Goal: Task Accomplishment & Management: Complete application form

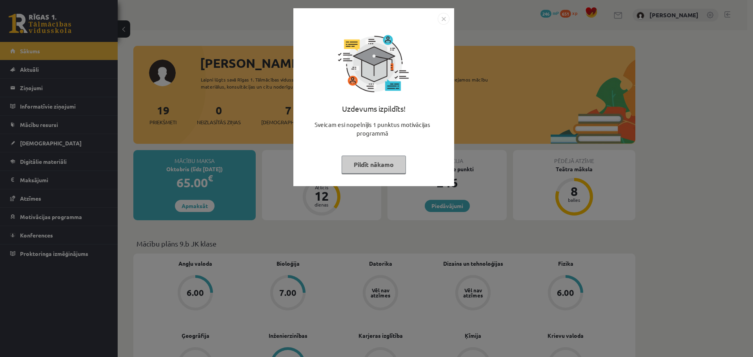
click at [444, 18] on img "Close" at bounding box center [444, 19] width 12 height 12
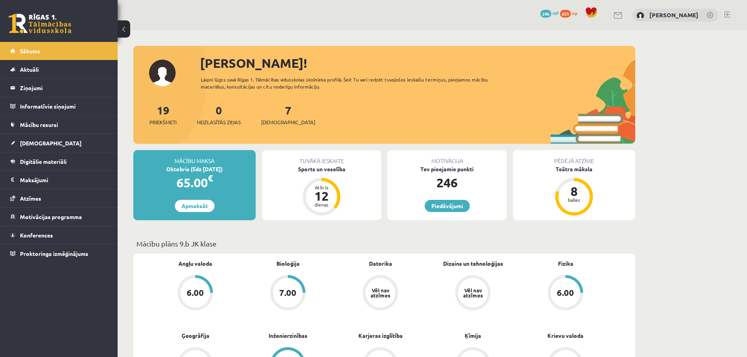
click at [577, 11] on span "xp" at bounding box center [574, 13] width 5 height 6
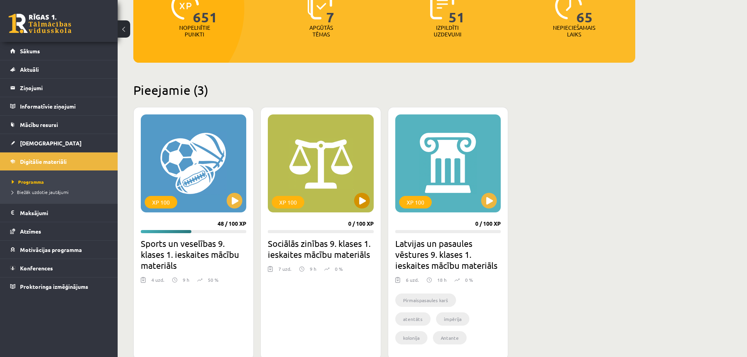
scroll to position [118, 0]
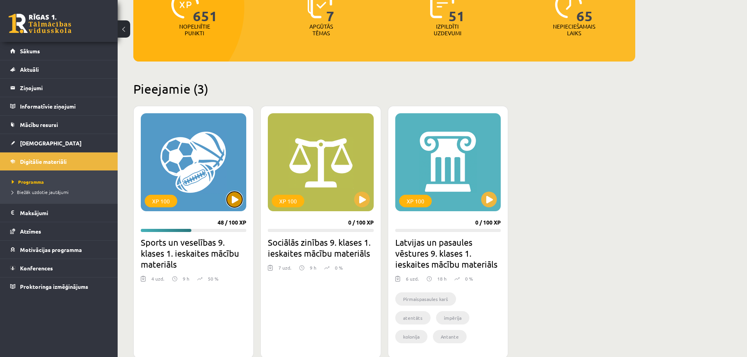
click at [233, 195] on button at bounding box center [235, 200] width 16 height 16
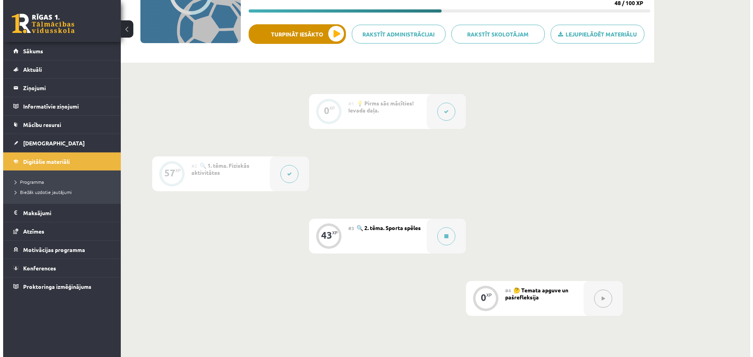
scroll to position [118, 0]
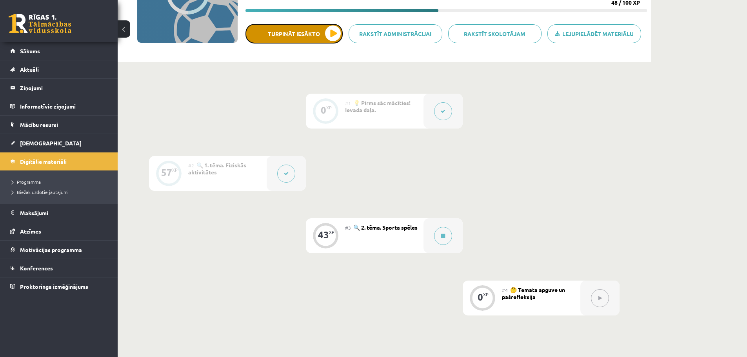
click at [277, 33] on button "Turpināt iesākto" at bounding box center [294, 34] width 97 height 20
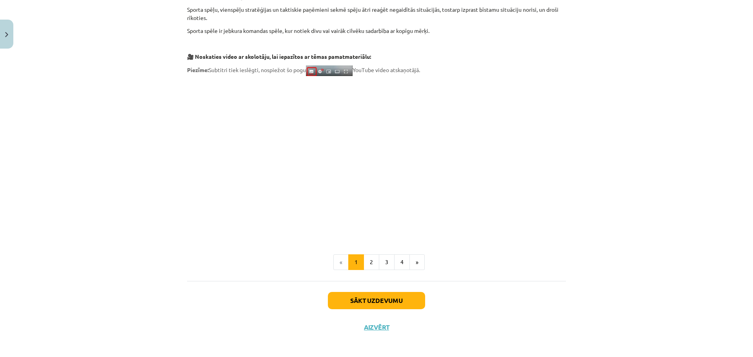
scroll to position [199, 0]
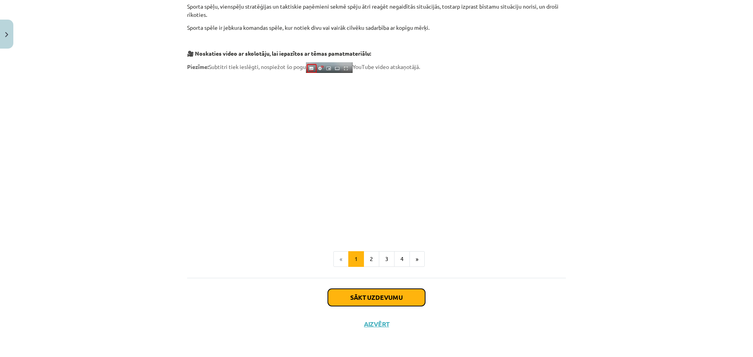
click at [381, 300] on button "Sākt uzdevumu" at bounding box center [376, 297] width 97 height 17
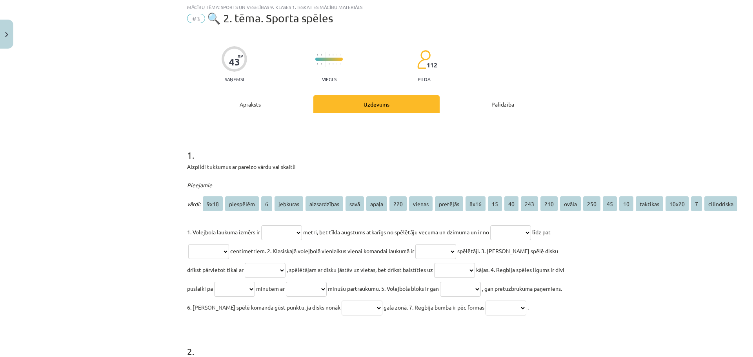
scroll to position [20, 0]
click at [285, 231] on select "**********" at bounding box center [281, 233] width 41 height 15
select select "****"
click at [261, 226] on select "**********" at bounding box center [281, 233] width 41 height 15
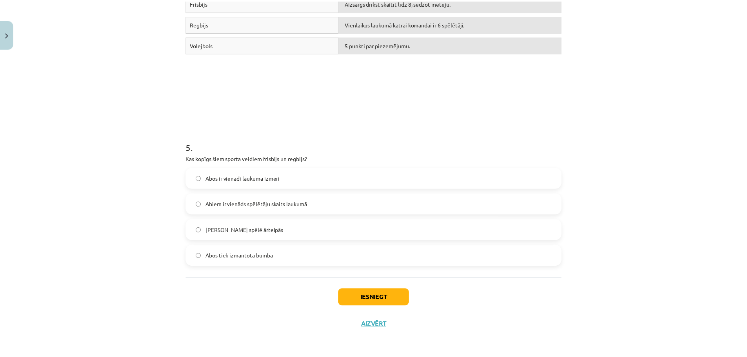
scroll to position [748, 0]
click at [372, 325] on button "Aizvērt" at bounding box center [377, 325] width 30 height 8
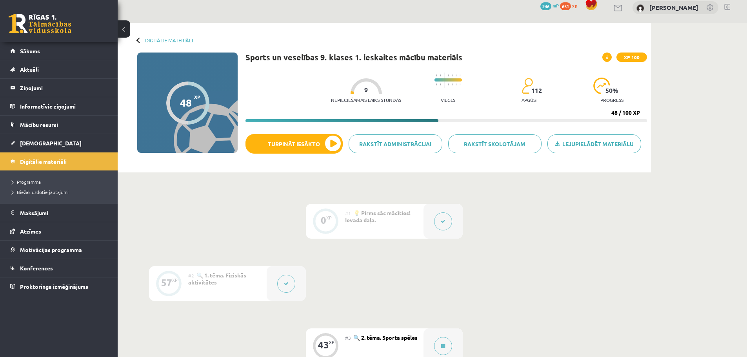
scroll to position [0, 0]
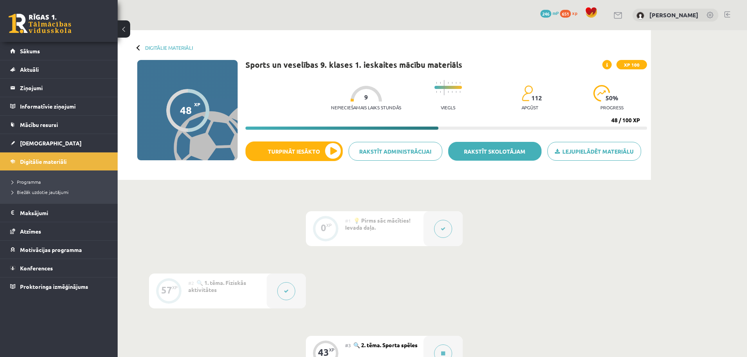
click at [493, 148] on link "Rakstīt skolotājam" at bounding box center [495, 151] width 94 height 19
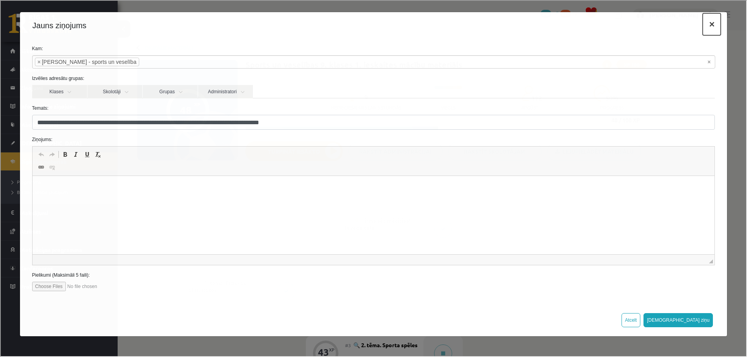
click at [711, 24] on button "×" at bounding box center [711, 24] width 18 height 22
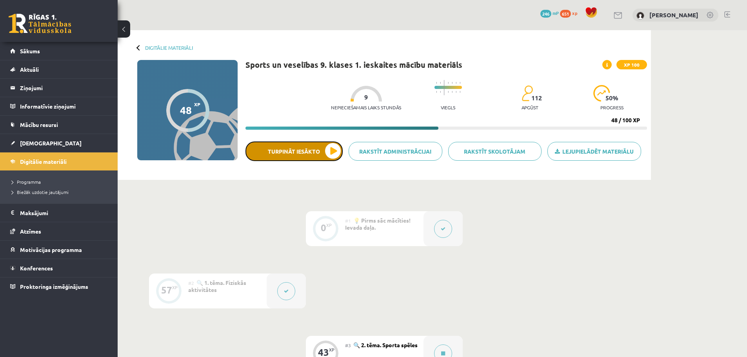
click at [290, 153] on button "Turpināt iesākto" at bounding box center [294, 152] width 97 height 20
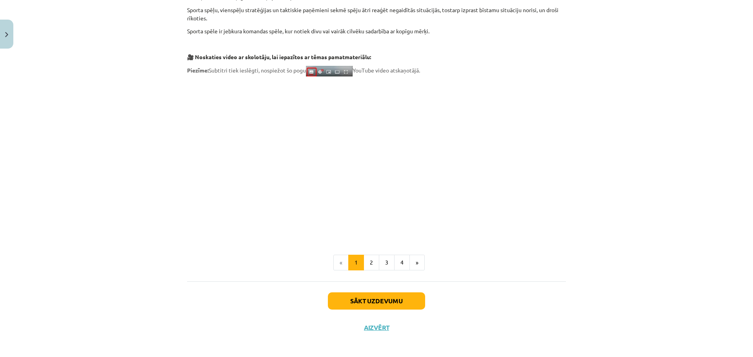
scroll to position [199, 0]
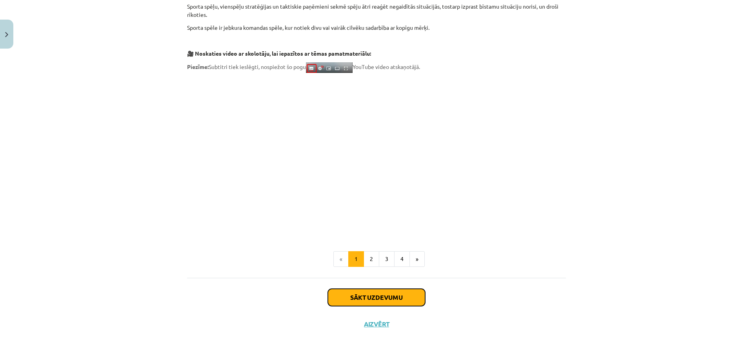
click at [373, 298] on button "Sākt uzdevumu" at bounding box center [376, 297] width 97 height 17
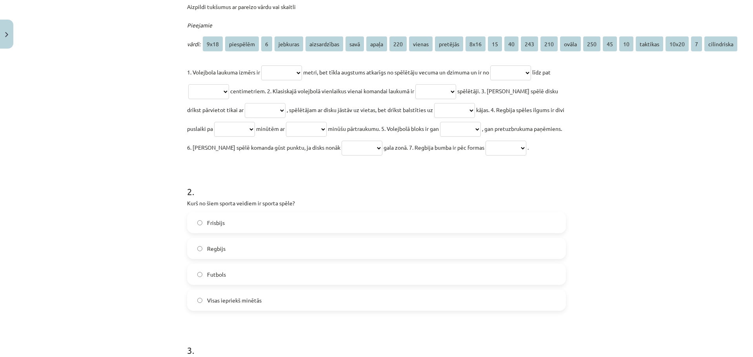
scroll to position [98, 0]
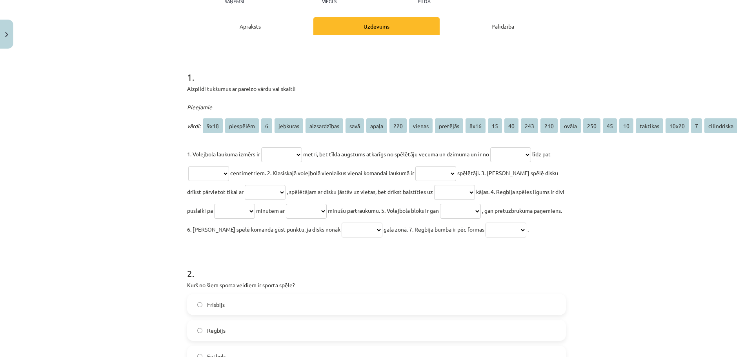
click at [275, 156] on select "**********" at bounding box center [281, 155] width 41 height 15
select select "****"
click at [261, 148] on select "**********" at bounding box center [281, 155] width 41 height 15
click at [523, 152] on select "**********" at bounding box center [510, 155] width 41 height 15
select select "***"
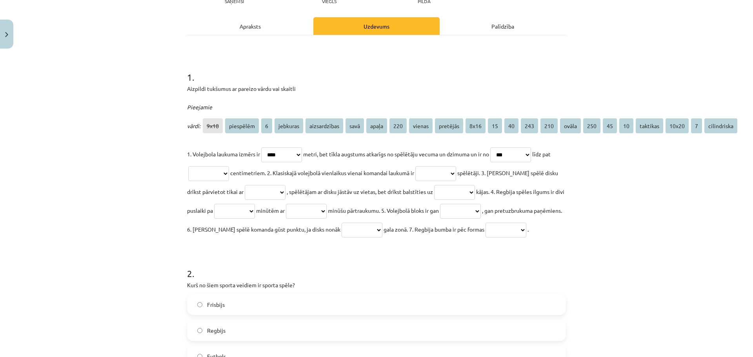
click at [499, 148] on select "**********" at bounding box center [510, 155] width 41 height 15
click at [227, 175] on select "**********" at bounding box center [208, 173] width 41 height 15
select select "***"
click at [195, 166] on select "**********" at bounding box center [208, 173] width 41 height 15
click at [443, 172] on select "**********" at bounding box center [435, 173] width 41 height 15
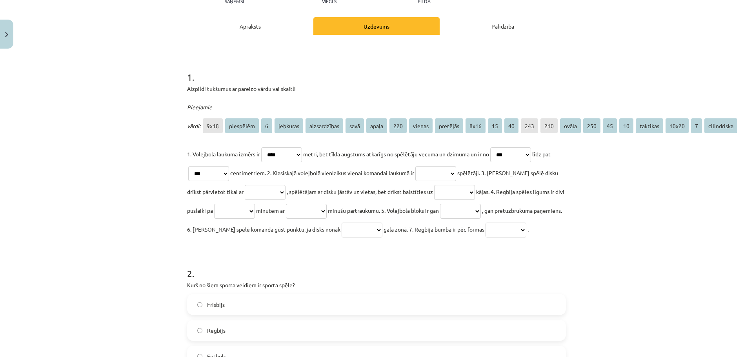
select select "*"
click at [431, 166] on select "**********" at bounding box center [435, 173] width 41 height 15
click at [278, 188] on select "**********" at bounding box center [265, 192] width 41 height 15
select select "*********"
click at [245, 185] on select "**********" at bounding box center [265, 192] width 41 height 15
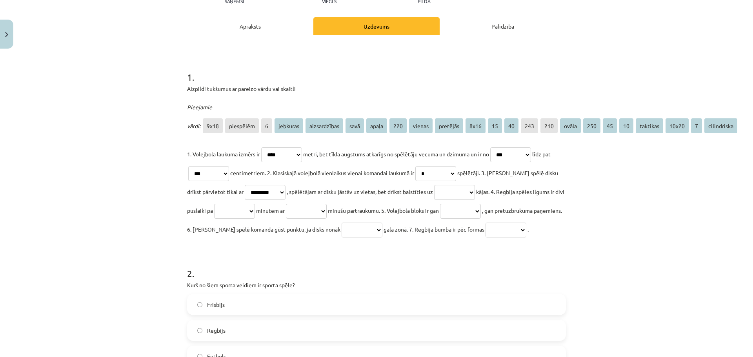
click at [460, 189] on select "**********" at bounding box center [454, 192] width 41 height 15
select select "******"
click at [441, 185] on select "**********" at bounding box center [454, 192] width 41 height 15
click at [255, 209] on select "**********" at bounding box center [234, 211] width 41 height 15
select select "**"
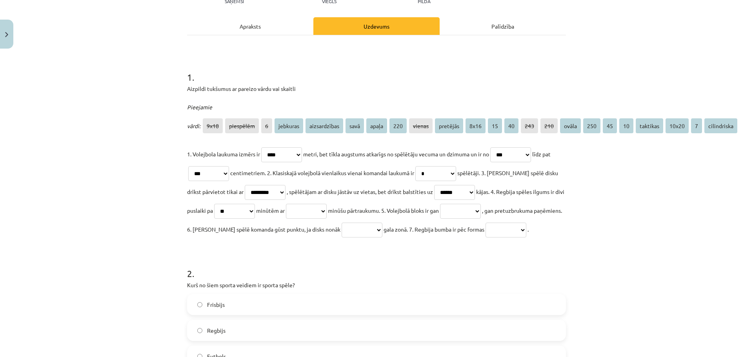
click at [245, 204] on select "**********" at bounding box center [234, 211] width 41 height 15
click at [327, 209] on select "**********" at bounding box center [306, 211] width 41 height 15
select select "**"
click at [325, 204] on select "**********" at bounding box center [306, 211] width 41 height 15
click at [481, 209] on select "**********" at bounding box center [460, 211] width 41 height 15
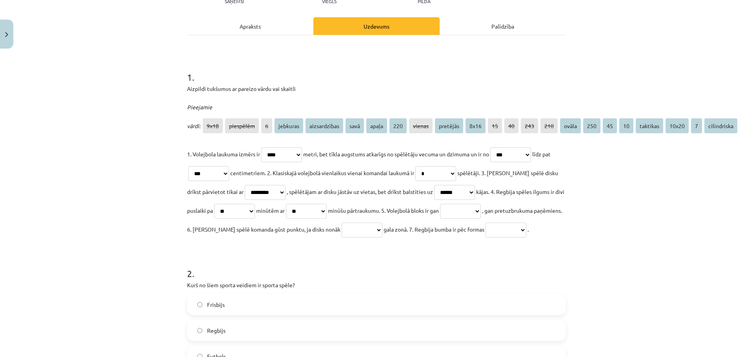
select select "**********"
click at [481, 204] on select "**********" at bounding box center [460, 211] width 41 height 15
click at [382, 229] on select "**********" at bounding box center [362, 230] width 41 height 15
select select "********"
click at [382, 223] on select "**********" at bounding box center [362, 230] width 41 height 15
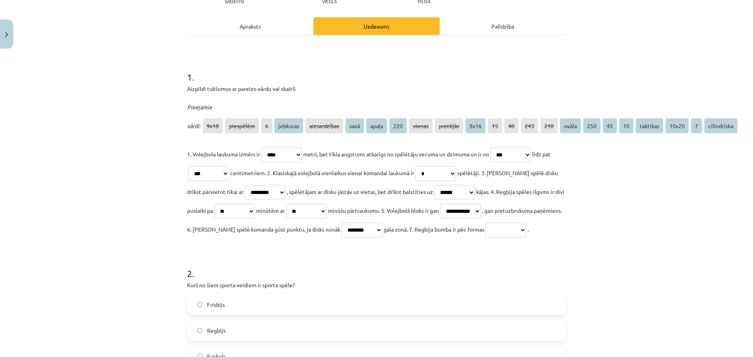
click at [486, 238] on select "**********" at bounding box center [506, 230] width 41 height 15
select select "*****"
click at [486, 238] on select "**********" at bounding box center [506, 230] width 41 height 15
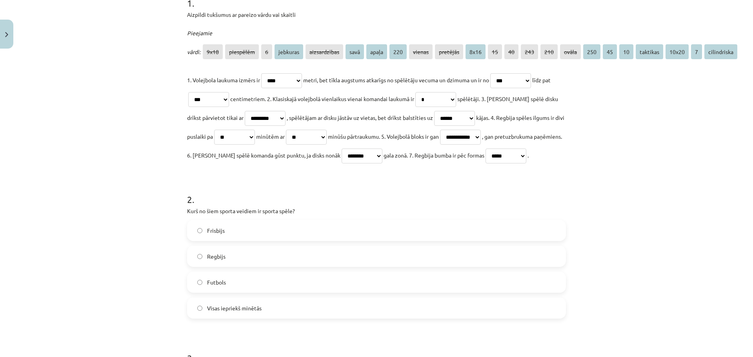
scroll to position [255, 0]
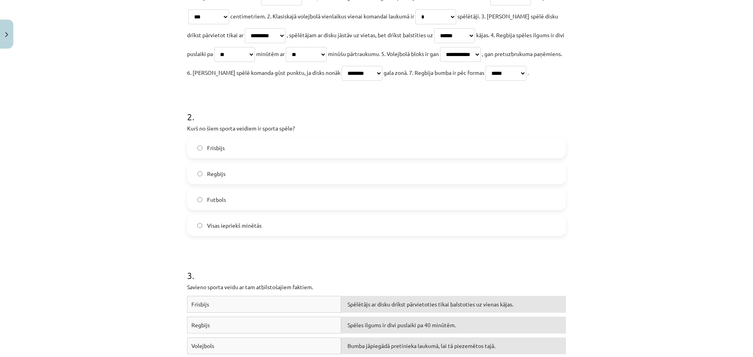
click at [237, 230] on span "Visas iepriekš minētās" at bounding box center [234, 226] width 55 height 8
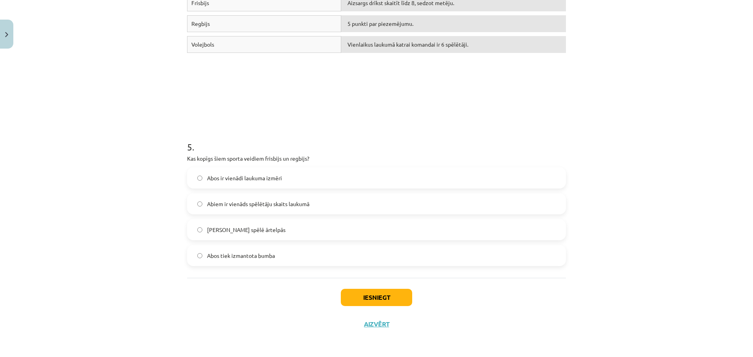
scroll to position [748, 0]
click at [353, 227] on label "Abus spēlē ārtelpās" at bounding box center [376, 230] width 377 height 20
click at [390, 295] on button "Iesniegt" at bounding box center [376, 297] width 71 height 17
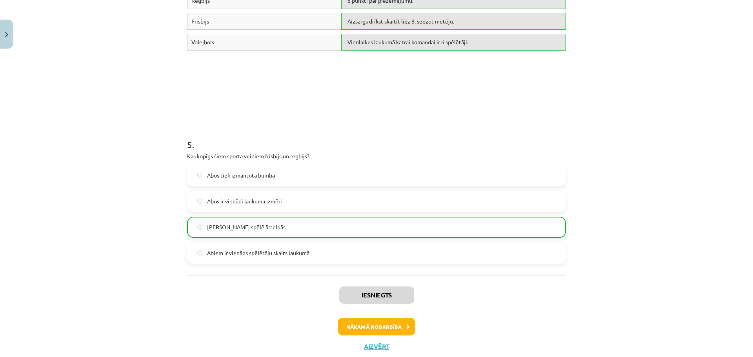
scroll to position [867, 0]
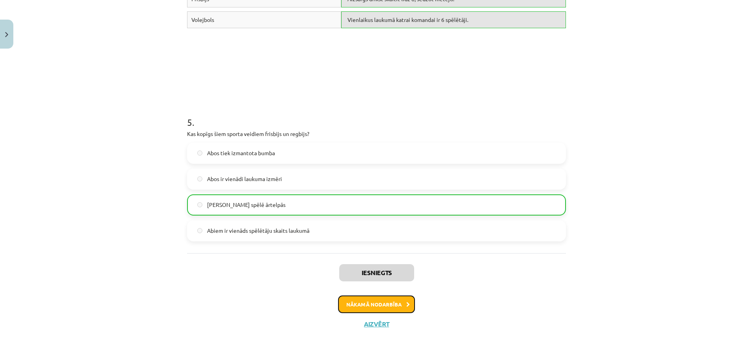
click at [388, 303] on button "Nākamā nodarbība" at bounding box center [376, 305] width 77 height 18
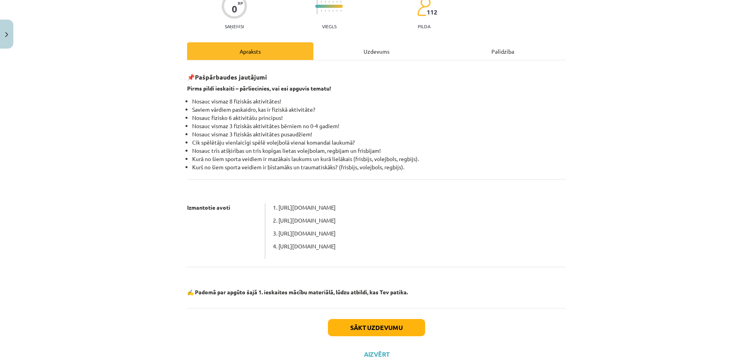
scroll to position [98, 0]
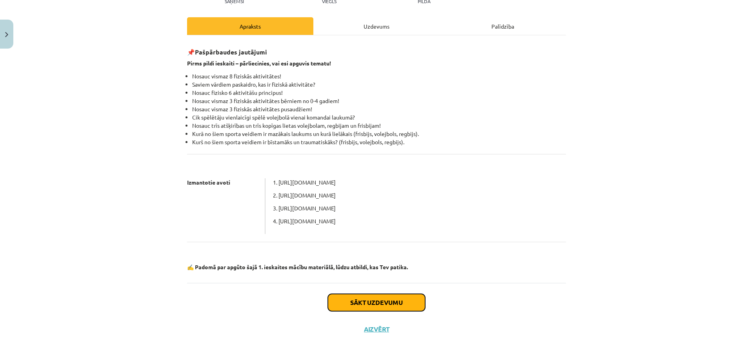
click at [386, 299] on button "Sākt uzdevumu" at bounding box center [376, 302] width 97 height 17
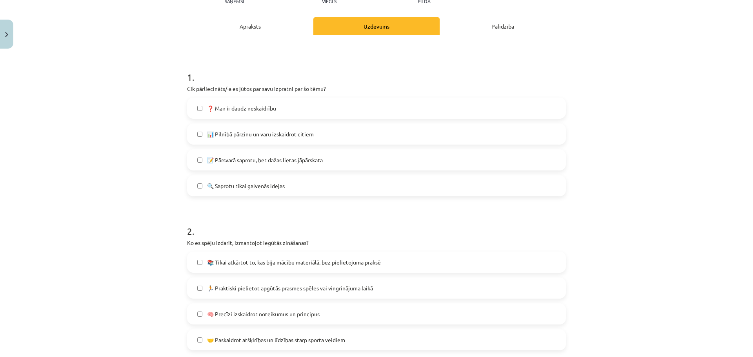
click at [332, 131] on label "📊 Pilnībā pārzinu un varu izskaidrot citiem" at bounding box center [376, 134] width 377 height 20
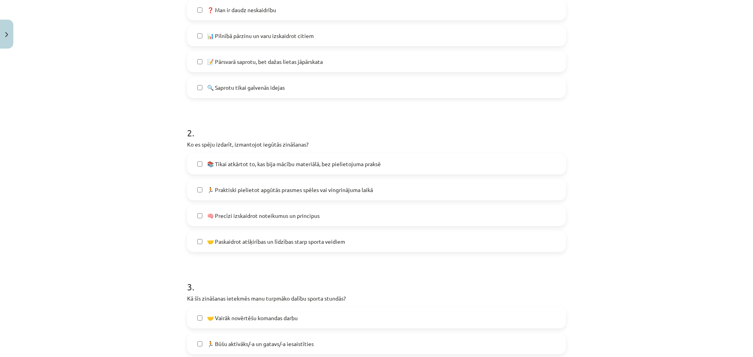
scroll to position [216, 0]
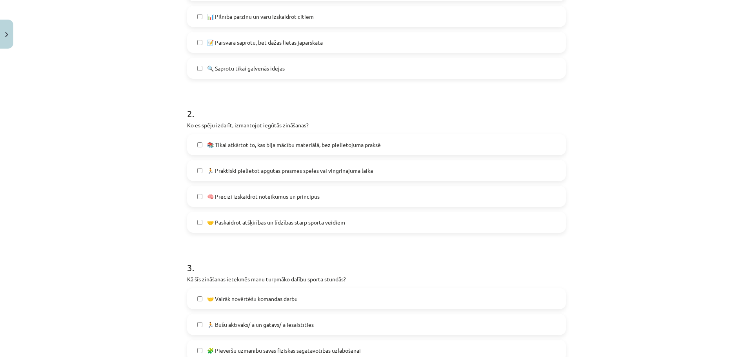
click at [319, 172] on span "🏃 Praktiski pielietot apgūtās prasmes spēles vai vingrinājuma laikā" at bounding box center [290, 171] width 166 height 8
click at [202, 196] on label "🧠 Precīzi izskaidrot noteikumus un principus" at bounding box center [376, 197] width 377 height 20
click at [284, 221] on span "🤝 Paskaidrot atšķirības un līdzības starp sporta veidiem" at bounding box center [276, 223] width 138 height 8
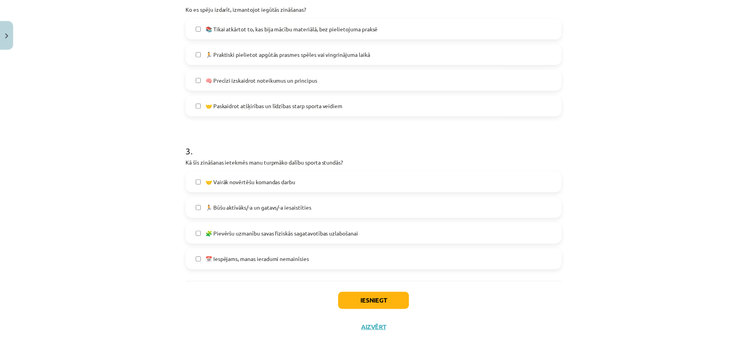
scroll to position [333, 0]
click at [300, 230] on span "🧩 Pievēršu uzmanību savas fiziskās sagatavotības uzlabošanai" at bounding box center [284, 233] width 154 height 8
click at [376, 299] on button "Iesniegt" at bounding box center [376, 300] width 71 height 17
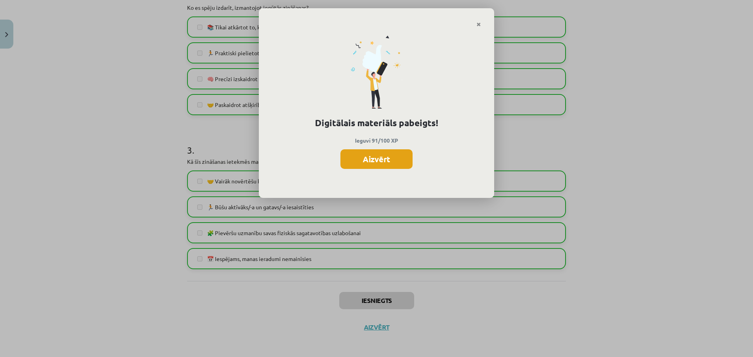
click at [387, 158] on button "Aizvērt" at bounding box center [377, 159] width 72 height 20
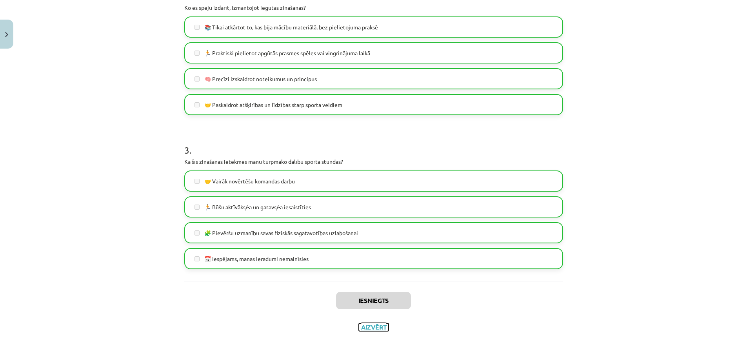
click at [375, 324] on button "Aizvērt" at bounding box center [374, 328] width 30 height 8
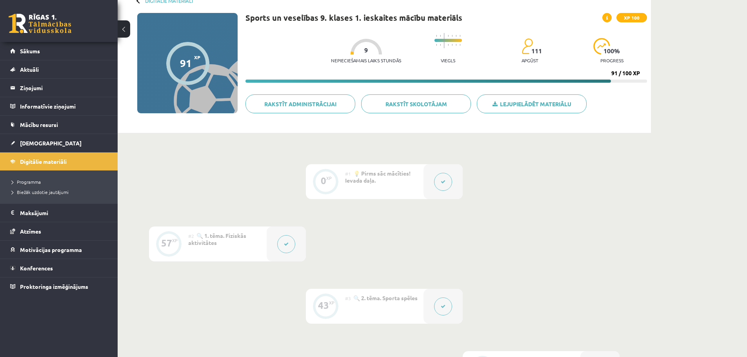
scroll to position [0, 0]
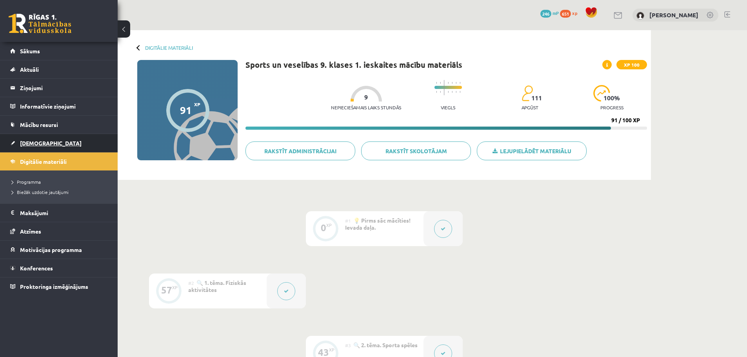
click at [51, 143] on link "[DEMOGRAPHIC_DATA]" at bounding box center [59, 143] width 98 height 18
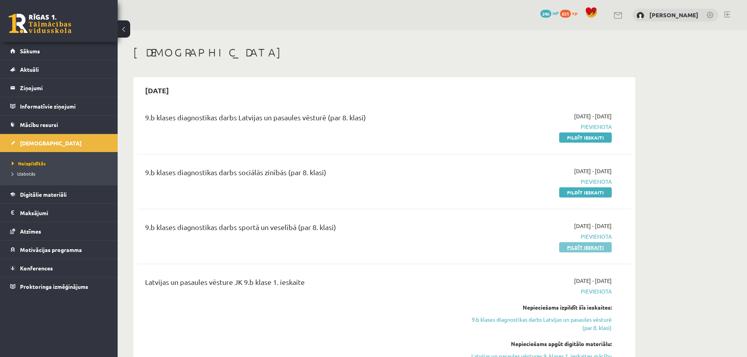
click at [592, 249] on link "Pildīt ieskaiti" at bounding box center [585, 247] width 53 height 10
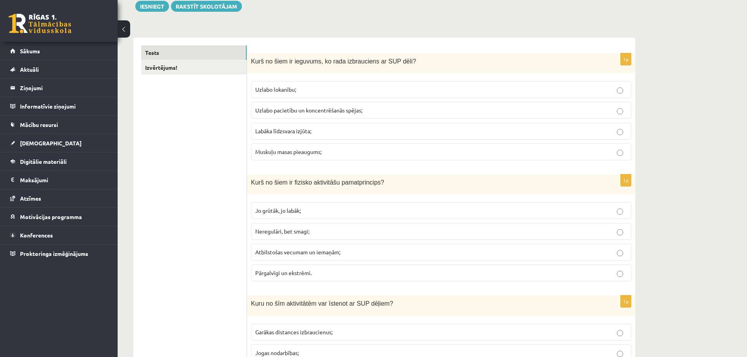
scroll to position [118, 0]
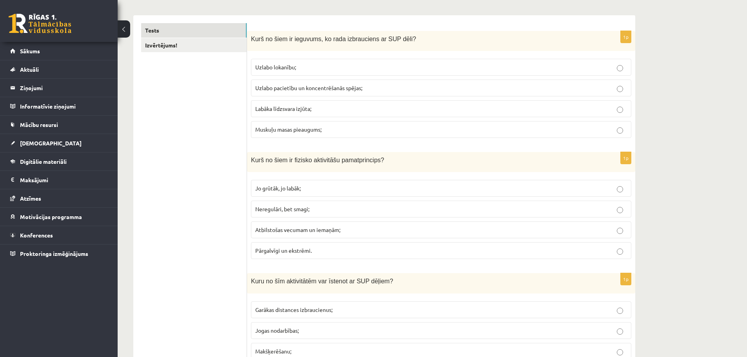
click at [366, 229] on p "Atbilstošas vecumam un iemaņām;" at bounding box center [441, 230] width 372 height 8
click at [485, 108] on p "Labāka līdzsvara izjūta;" at bounding box center [441, 109] width 372 height 8
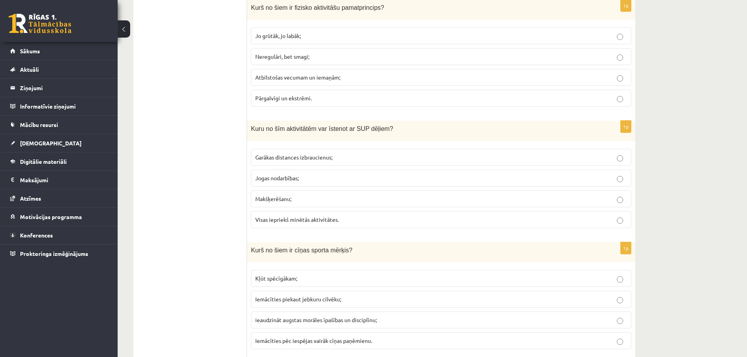
scroll to position [275, 0]
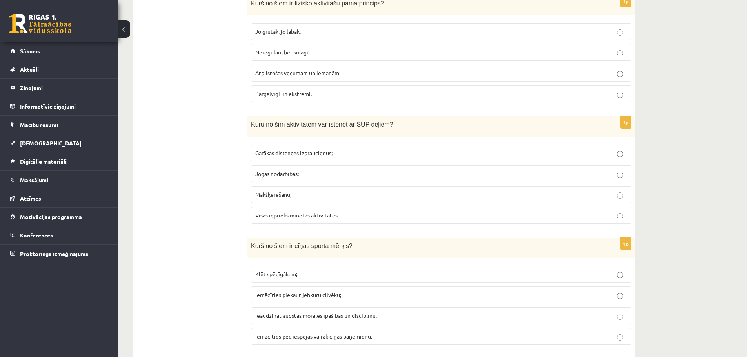
click at [322, 152] on span "Garākas distances izbraucienus;" at bounding box center [293, 152] width 77 height 7
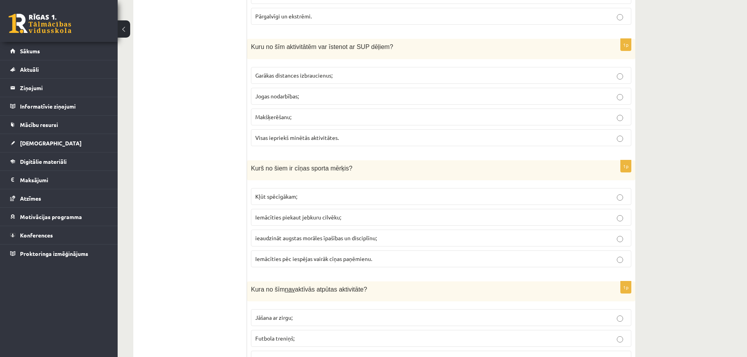
scroll to position [353, 0]
click at [322, 233] on label "ieaudzināt augstas morāles īpašības un disciplīnu;" at bounding box center [441, 237] width 381 height 17
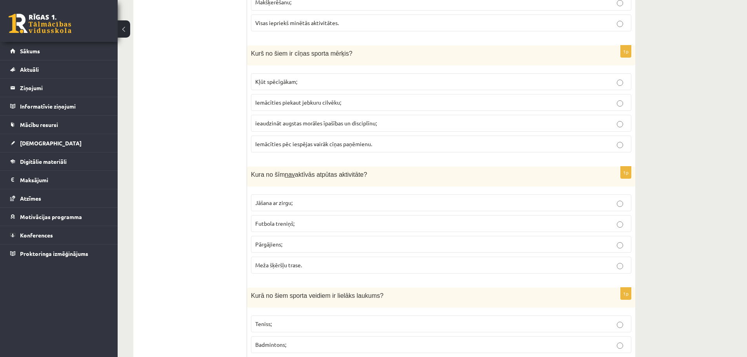
scroll to position [471, 0]
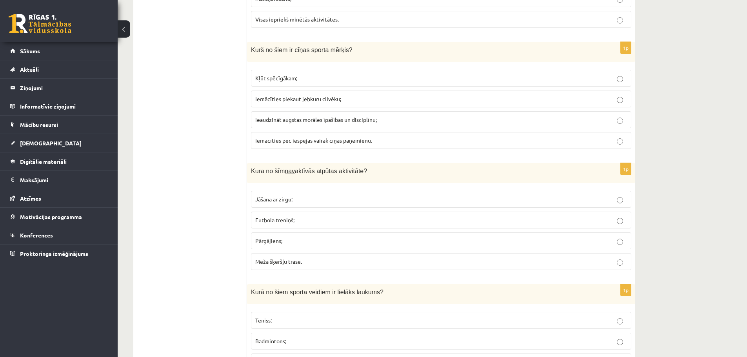
click at [431, 199] on p "Jāšana ar zirgu;" at bounding box center [441, 199] width 372 height 8
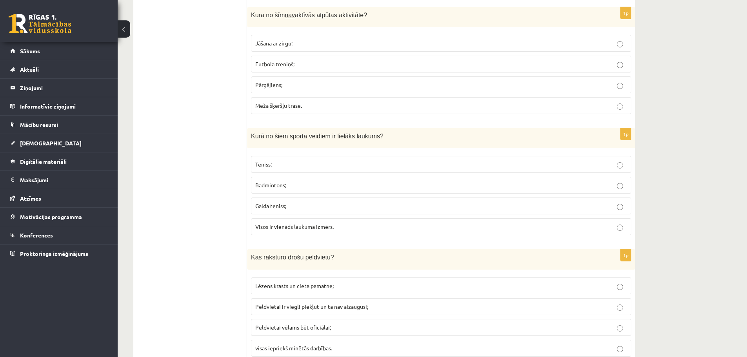
scroll to position [628, 0]
click at [461, 163] on p "Teniss;" at bounding box center [441, 164] width 372 height 8
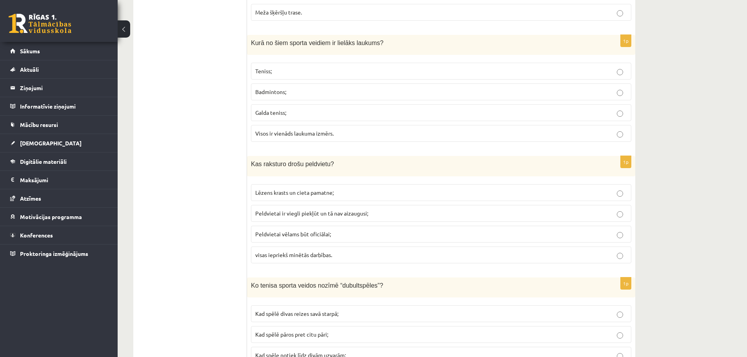
scroll to position [745, 0]
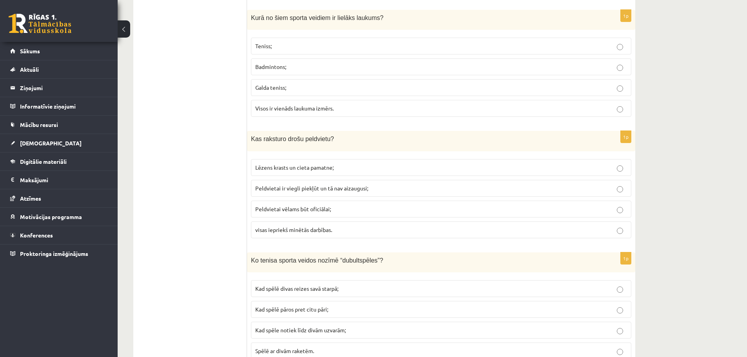
click at [359, 230] on p "visas iepriekš minētās darbības." at bounding box center [441, 230] width 372 height 8
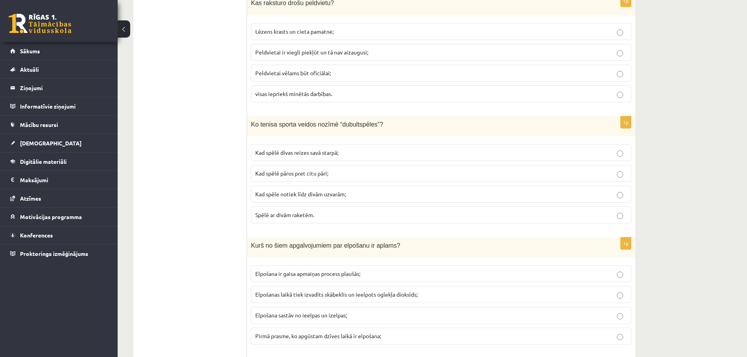
scroll to position [902, 0]
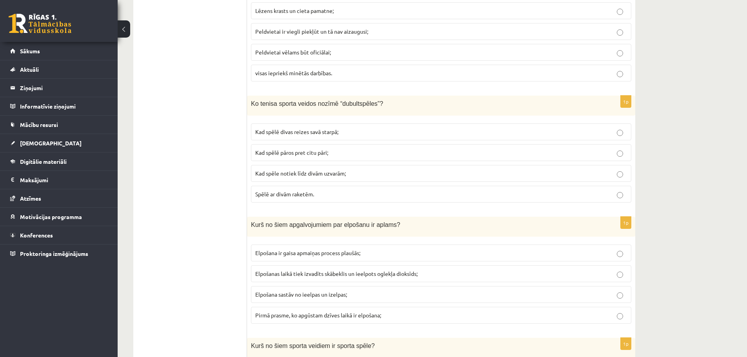
click at [324, 151] on span "Kad spēlē pāros pret citu pāri;" at bounding box center [291, 152] width 73 height 7
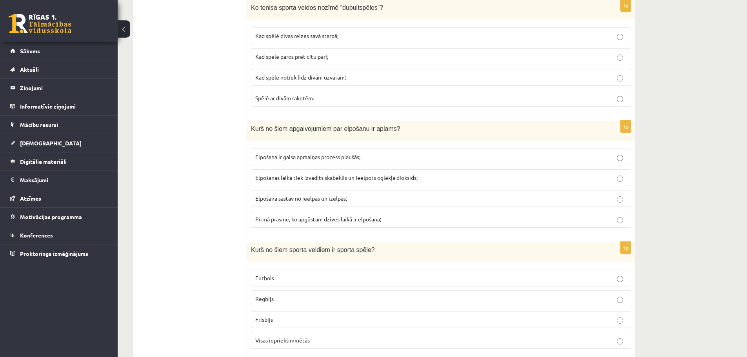
scroll to position [1020, 0]
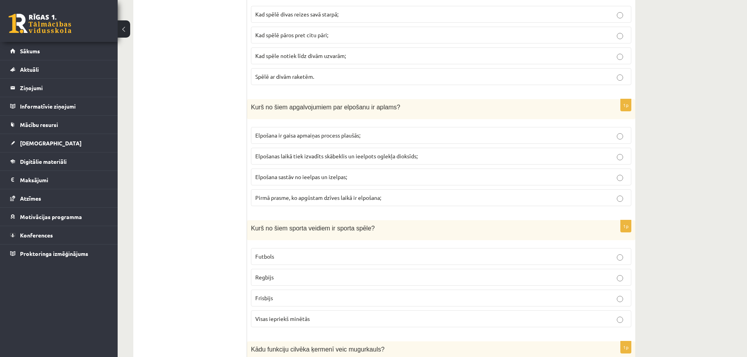
click at [350, 160] on span "Elpošanas laikā tiek izvadīts skābeklis un ieelpots oglekļa dioksīds;" at bounding box center [336, 156] width 162 height 7
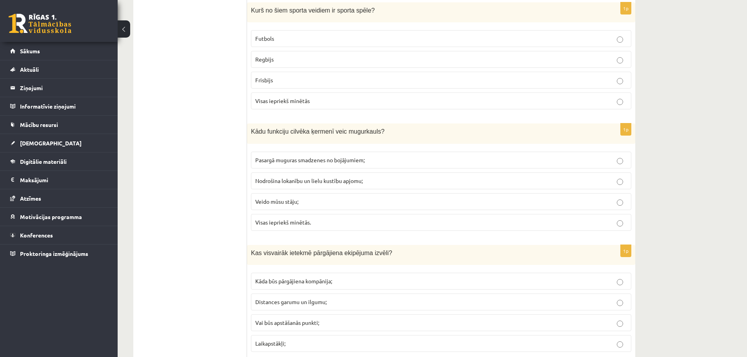
scroll to position [1177, 0]
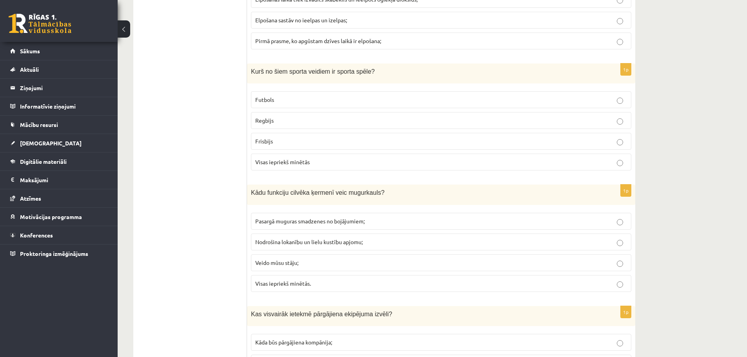
click at [348, 160] on p "Visas iepriekš minētās" at bounding box center [441, 162] width 372 height 8
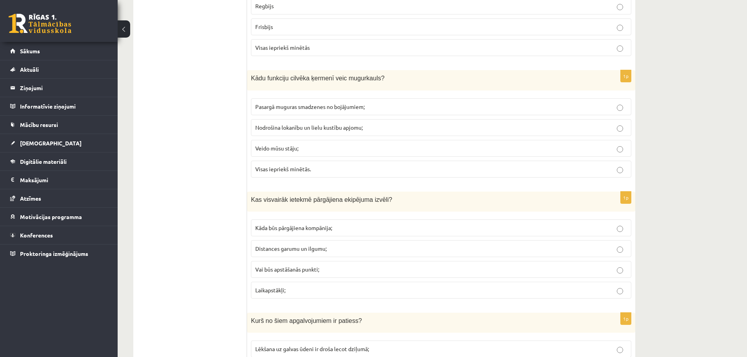
scroll to position [1295, 0]
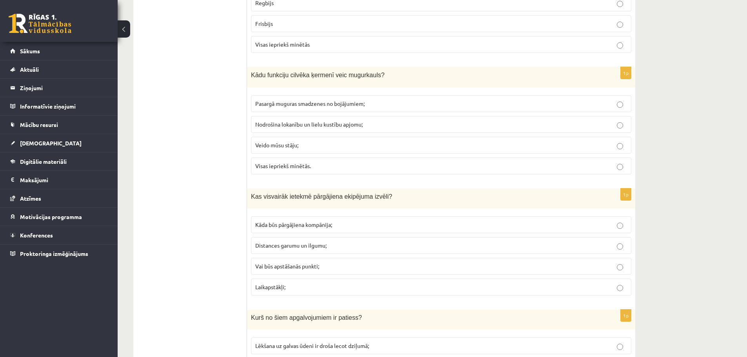
click at [268, 166] on span "Visas iepriekš minētās." at bounding box center [283, 165] width 56 height 7
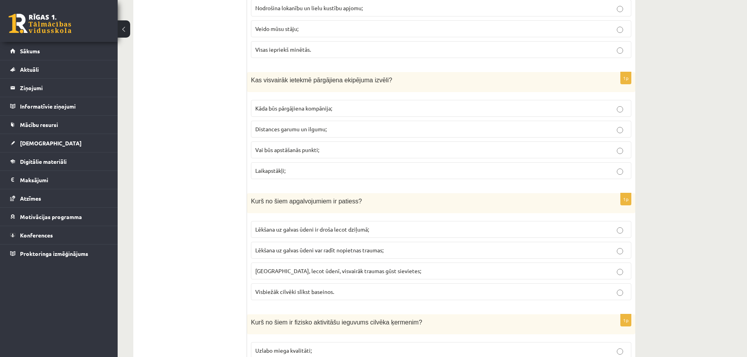
scroll to position [1412, 0]
click at [316, 174] on label "Laikapstākļi;" at bounding box center [441, 169] width 381 height 17
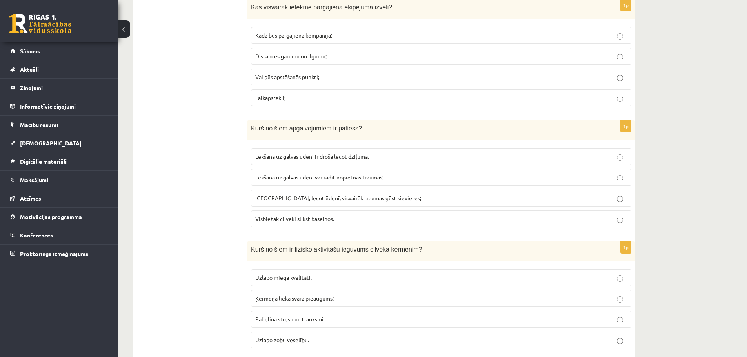
scroll to position [1491, 0]
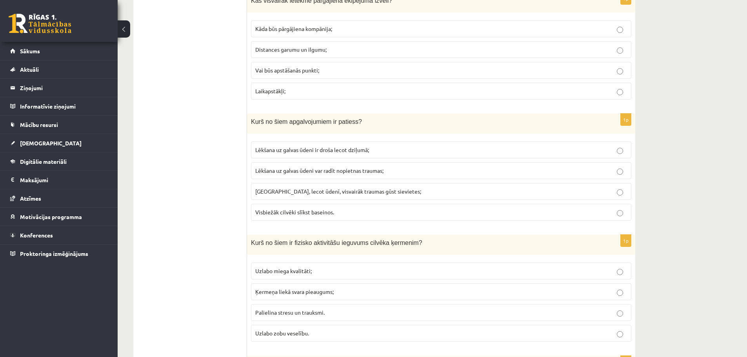
click at [331, 153] on span "Lēkšana uz galvas ūdeni ir droša lecot dziļumā;" at bounding box center [312, 149] width 114 height 7
click at [350, 173] on span "Lēkšana uz galvas ūdeni var radīt nopietnas traumas;" at bounding box center [319, 170] width 128 height 7
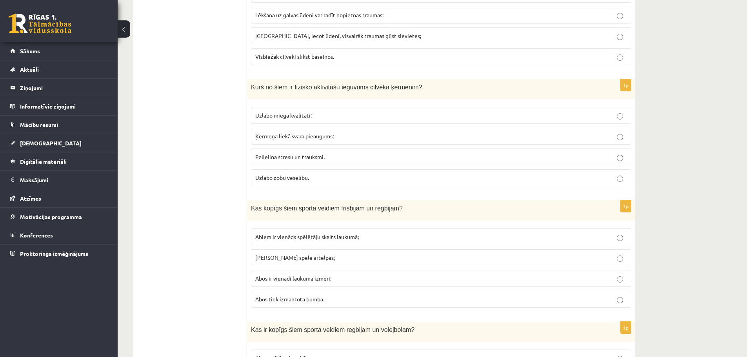
scroll to position [1648, 0]
click at [255, 115] on label "Uzlabo miega kvalitāti;" at bounding box center [441, 114] width 381 height 17
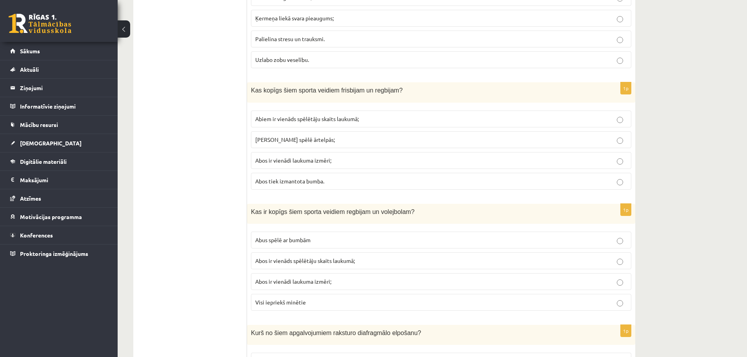
scroll to position [1765, 0]
click at [306, 135] on label "Abus spēlē ārtelpās;" at bounding box center [441, 139] width 381 height 17
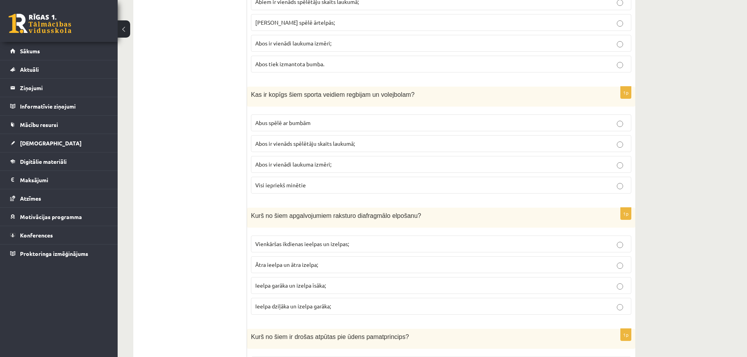
scroll to position [1883, 0]
click at [341, 115] on label "Abus spēlē ar bumbām" at bounding box center [441, 121] width 381 height 17
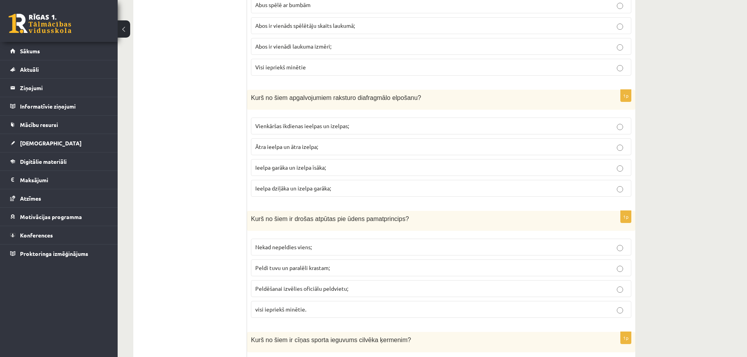
scroll to position [2001, 0]
click at [321, 309] on p "visi iepriekš minētie." at bounding box center [441, 309] width 372 height 8
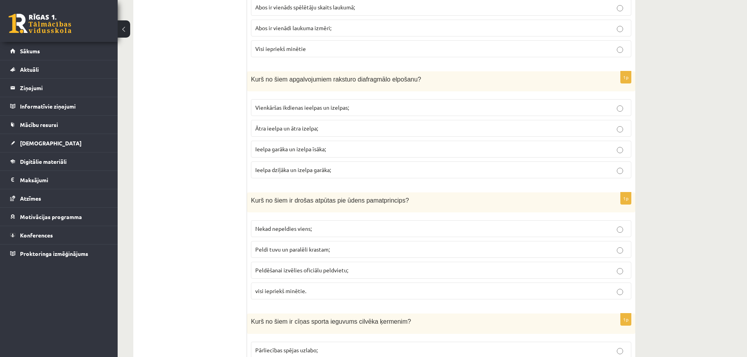
scroll to position [2040, 0]
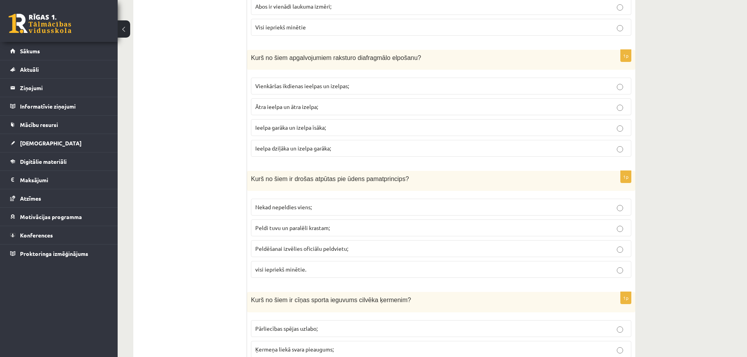
click at [341, 150] on p "Ieelpa dziļāka un izelpa garāka;" at bounding box center [441, 148] width 372 height 8
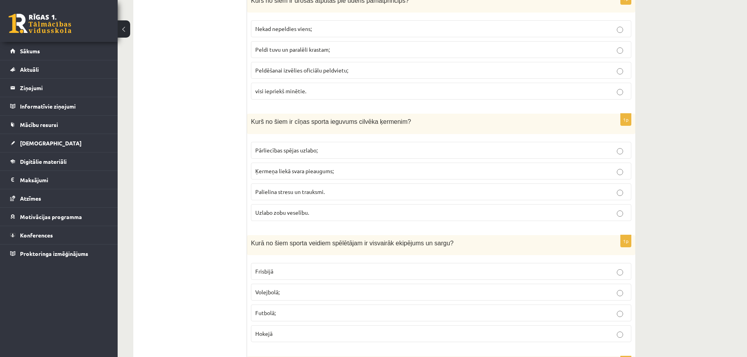
scroll to position [2275, 0]
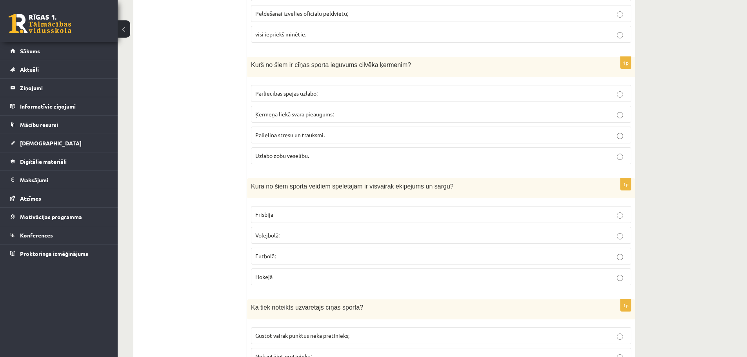
click at [295, 91] on span "Pārliecības spējas uzlabo;" at bounding box center [286, 93] width 62 height 7
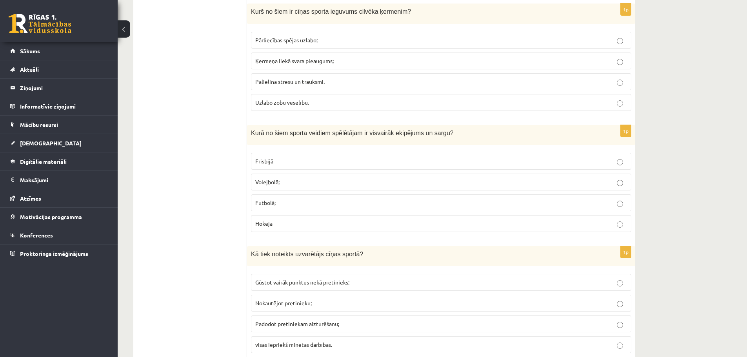
scroll to position [2354, 0]
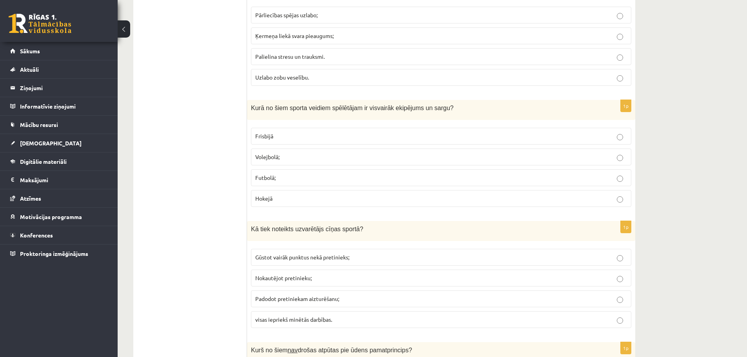
click at [369, 199] on p "Hokejā" at bounding box center [441, 199] width 372 height 8
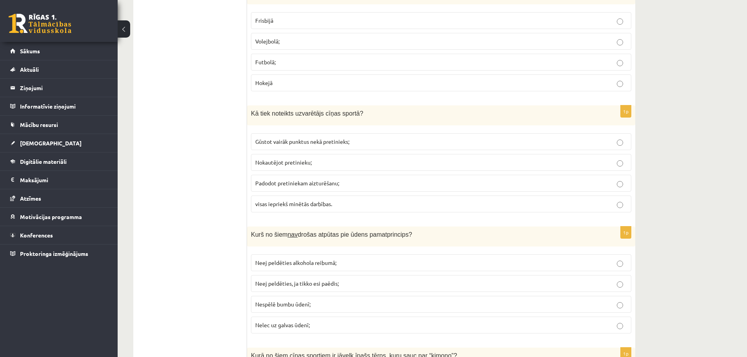
scroll to position [2471, 0]
click at [345, 201] on p "visas iepriekš minētās darbības." at bounding box center [441, 202] width 372 height 8
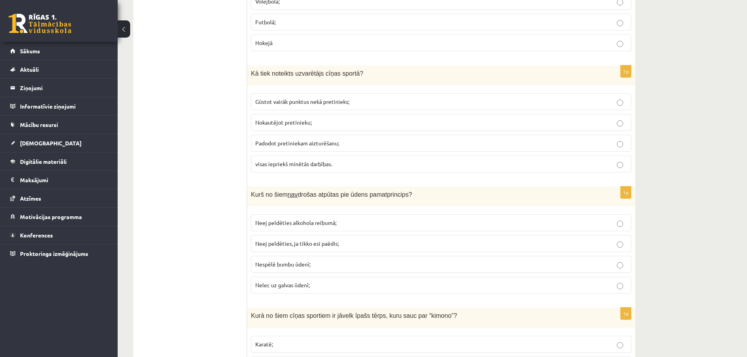
scroll to position [2511, 0]
click at [310, 260] on span "Nespēlē bumbu ūdenī;" at bounding box center [282, 263] width 55 height 7
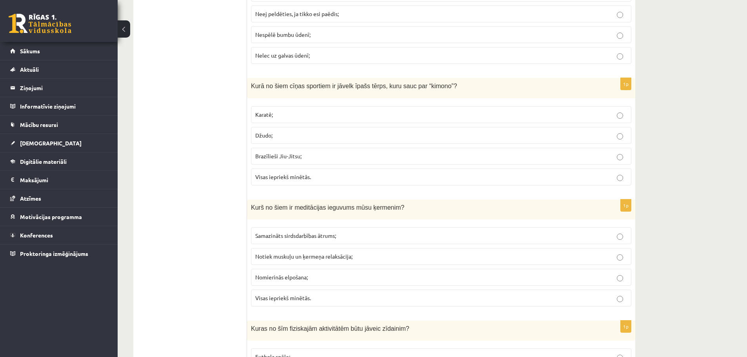
scroll to position [2741, 0]
click at [347, 178] on p "Visas iepriekš minētās." at bounding box center [441, 176] width 372 height 8
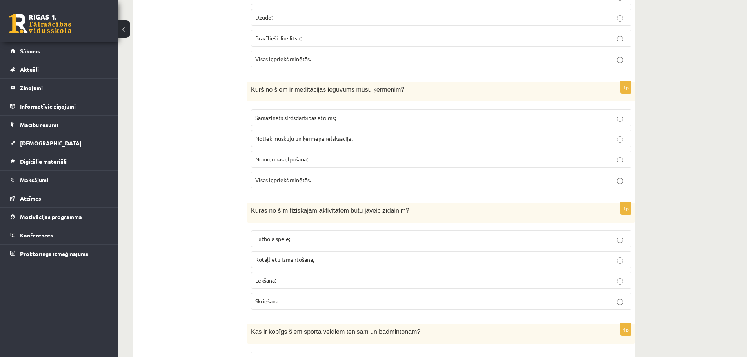
scroll to position [2858, 0]
click at [310, 181] on span "Visas iepriekš minētās." at bounding box center [283, 179] width 56 height 7
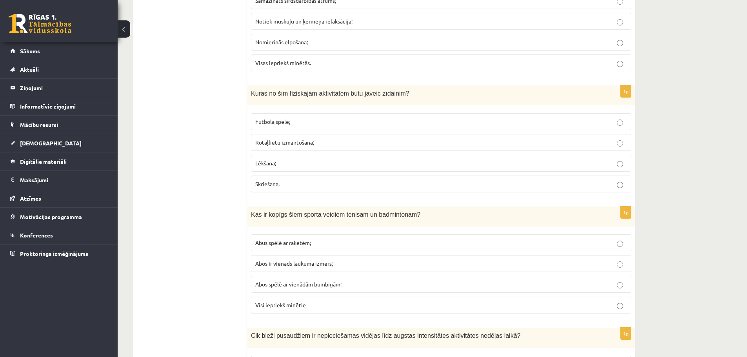
scroll to position [2976, 0]
click at [273, 139] on span "Rotaļlietu izmantošana;" at bounding box center [284, 141] width 59 height 7
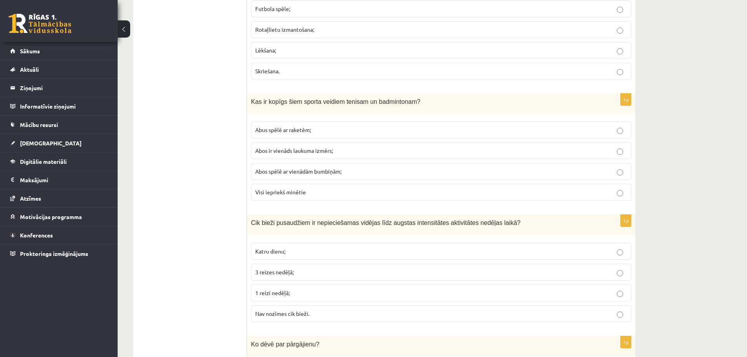
scroll to position [3094, 0]
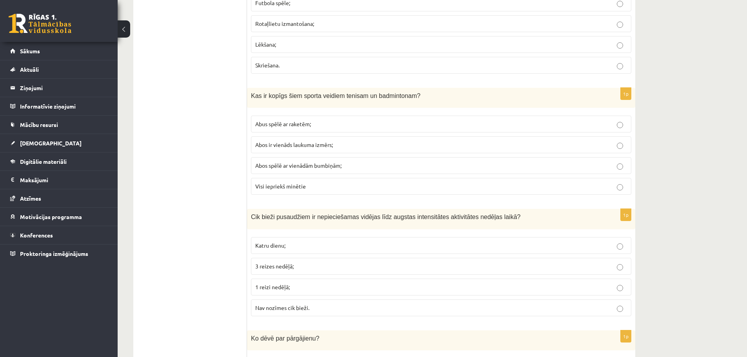
click at [352, 123] on p "Abus spēlē ar raketēm;" at bounding box center [441, 124] width 372 height 8
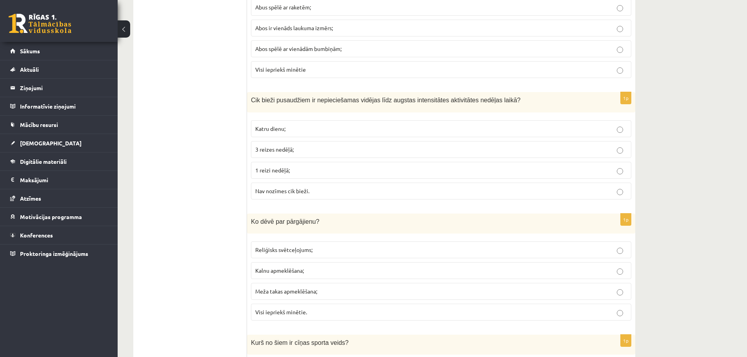
scroll to position [3211, 0]
click at [329, 144] on label "3 reizes nedēļā;" at bounding box center [441, 148] width 381 height 17
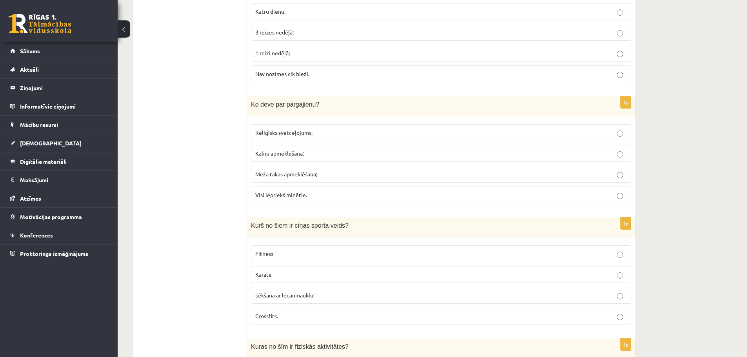
scroll to position [3329, 0]
click at [324, 170] on p "Meža takas apmeklēšana;" at bounding box center [441, 173] width 372 height 8
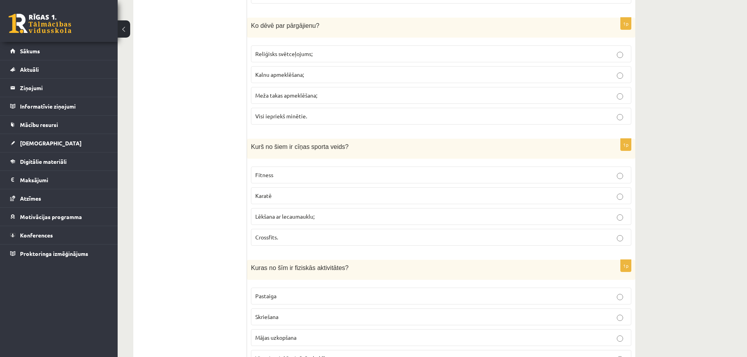
scroll to position [3407, 0]
click at [262, 192] on p "Karatē" at bounding box center [441, 195] width 372 height 8
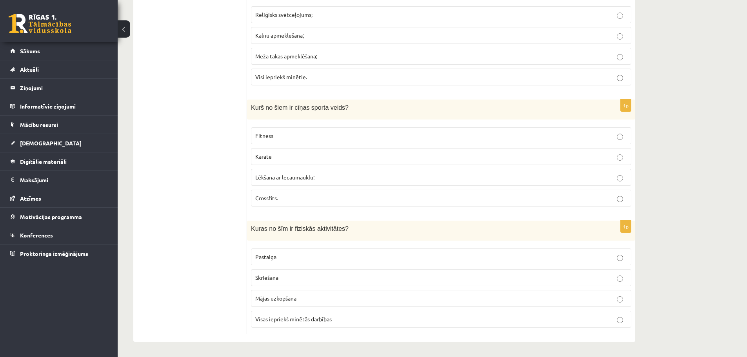
scroll to position [3447, 0]
click at [324, 317] on span "Visas iepriekš minētās darbības" at bounding box center [293, 318] width 76 height 7
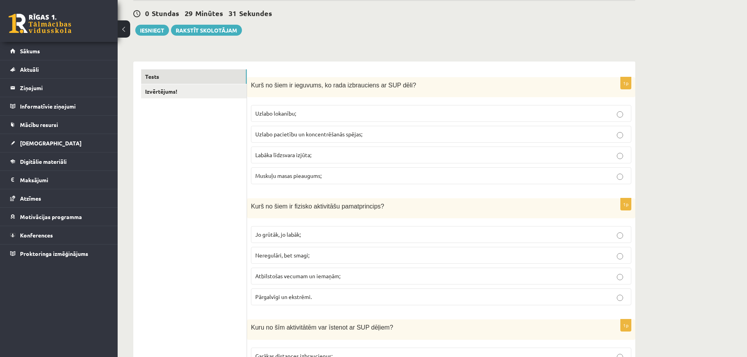
scroll to position [0, 0]
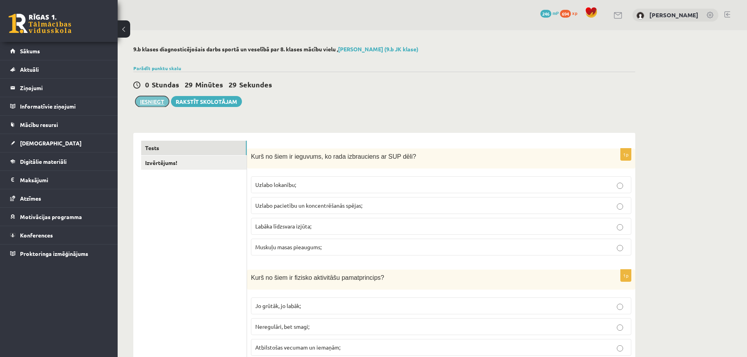
click at [148, 102] on button "Iesniegt" at bounding box center [152, 101] width 34 height 11
click at [156, 164] on link "Izvērtējums!" at bounding box center [194, 163] width 106 height 15
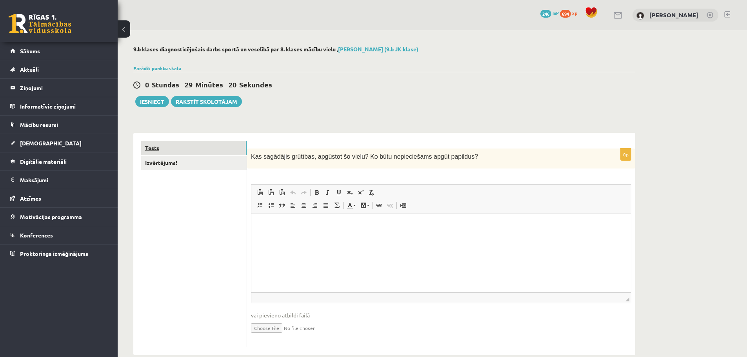
click at [211, 148] on link "Tests" at bounding box center [194, 148] width 106 height 15
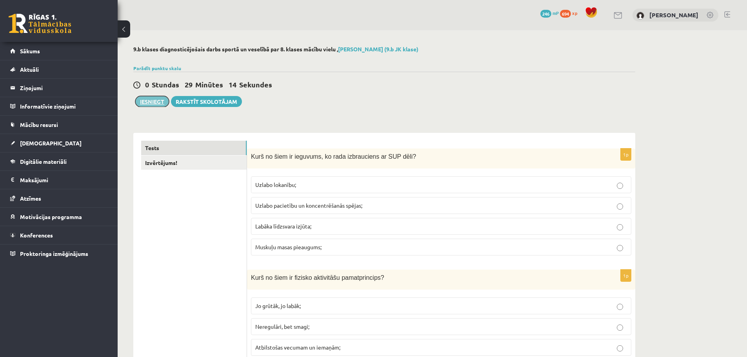
click at [146, 106] on button "Iesniegt" at bounding box center [152, 101] width 34 height 11
click at [226, 158] on link "Izvērtējums!" at bounding box center [194, 163] width 106 height 15
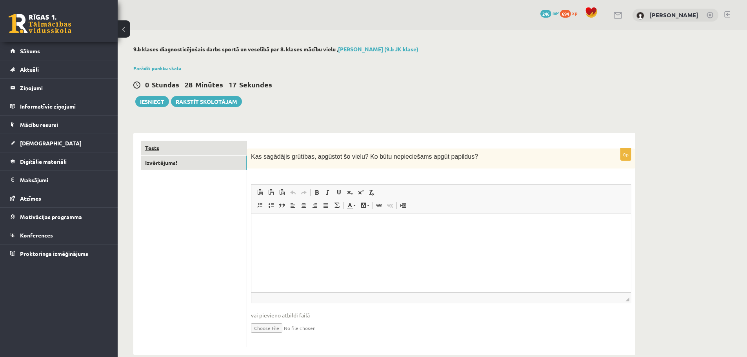
click at [182, 142] on link "Tests" at bounding box center [194, 148] width 106 height 15
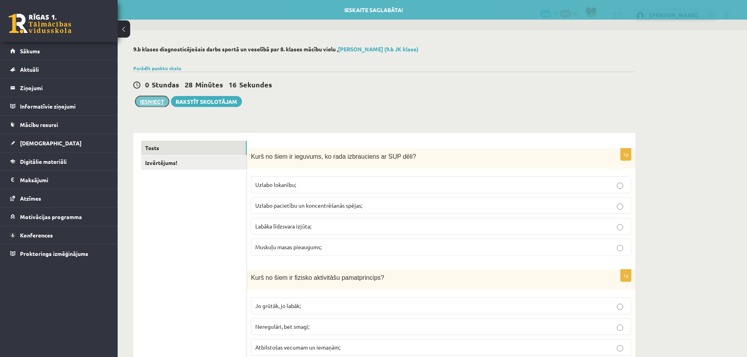
click at [157, 106] on button "Iesniegt" at bounding box center [152, 101] width 34 height 11
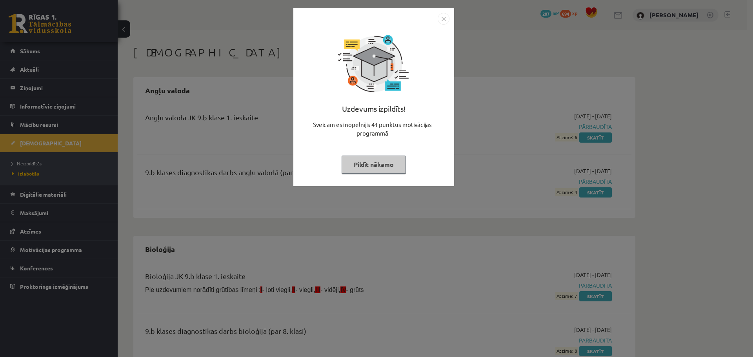
click at [368, 168] on button "Pildīt nākamo" at bounding box center [374, 165] width 64 height 18
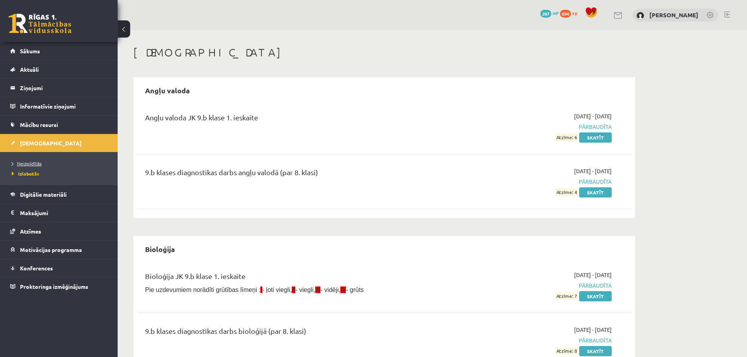
click at [33, 162] on span "Neizpildītās" at bounding box center [27, 163] width 30 height 6
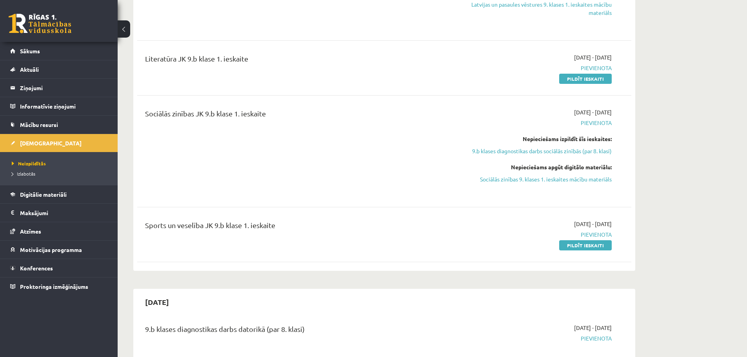
scroll to position [275, 0]
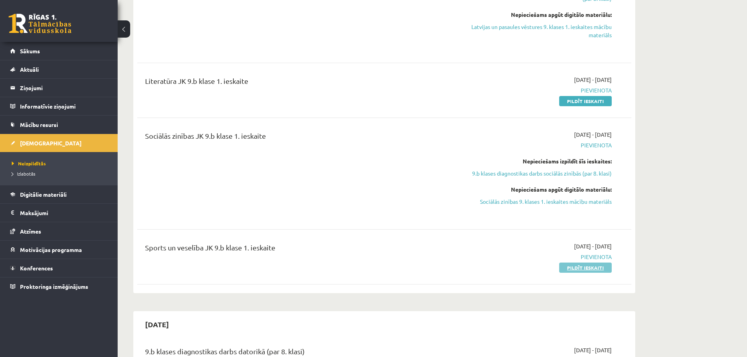
click at [595, 266] on link "Pildīt ieskaiti" at bounding box center [585, 268] width 53 height 10
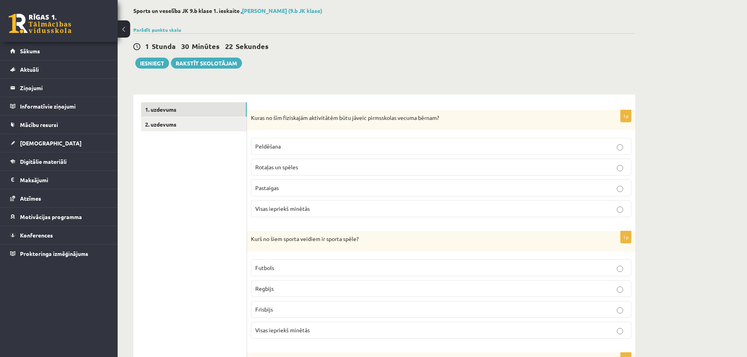
scroll to position [39, 0]
click at [316, 206] on p "Visas iepriekš minētās" at bounding box center [441, 208] width 372 height 8
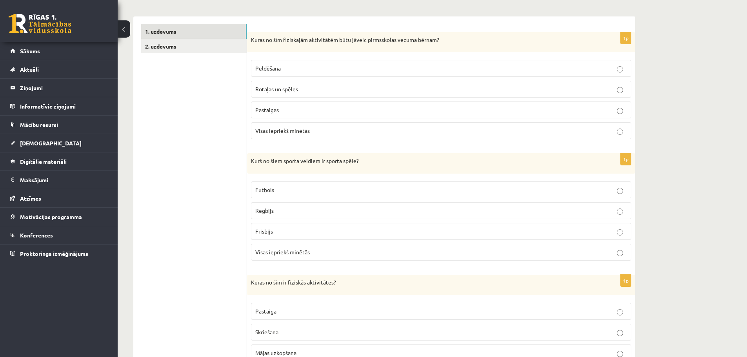
scroll to position [118, 0]
click at [311, 248] on p "Visas iepriekš minētās" at bounding box center [441, 251] width 372 height 8
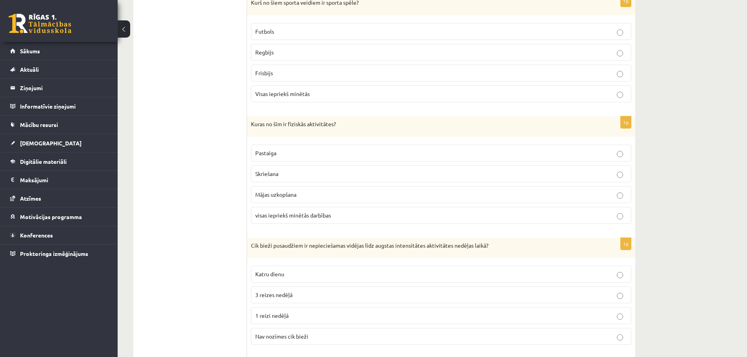
scroll to position [314, 0]
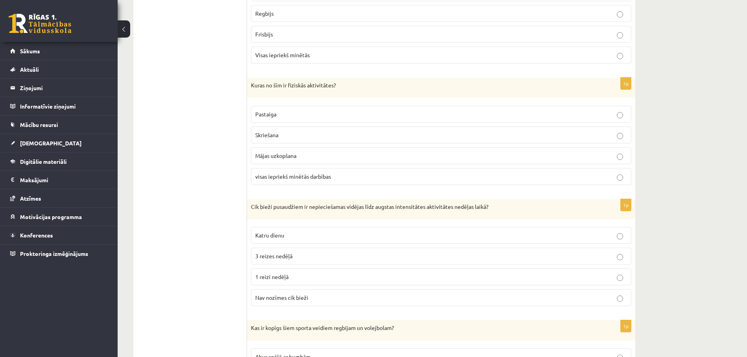
click at [310, 177] on span "visas iepriekš minētās darbības" at bounding box center [293, 176] width 76 height 7
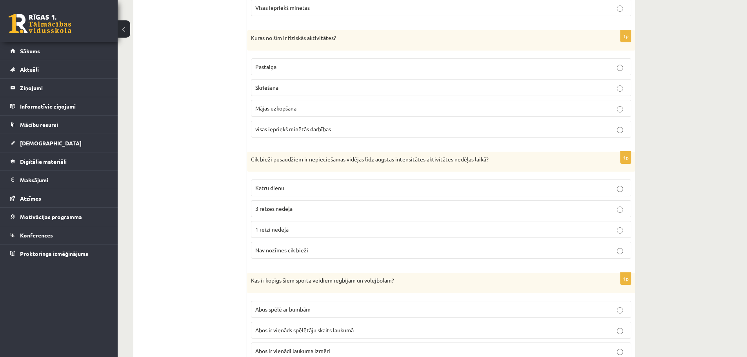
scroll to position [392, 0]
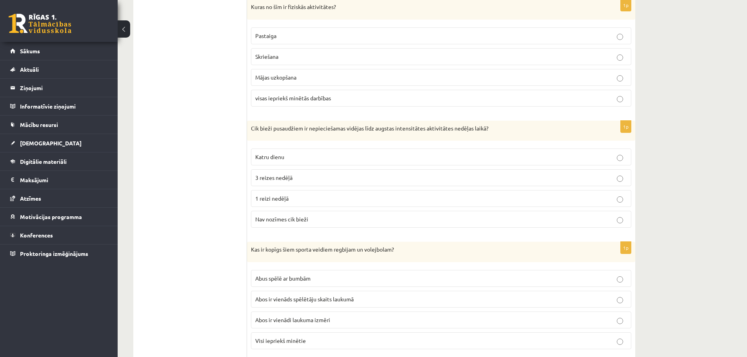
click at [292, 175] on span "3 reizes nedēļā" at bounding box center [273, 177] width 37 height 7
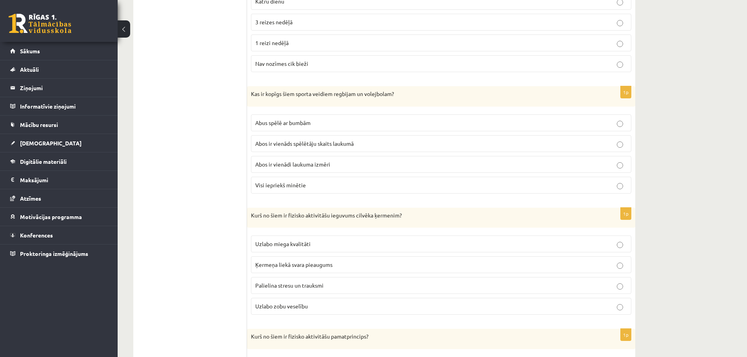
scroll to position [549, 0]
click at [288, 124] on span "Abus spēlē ar bumbām" at bounding box center [282, 121] width 55 height 7
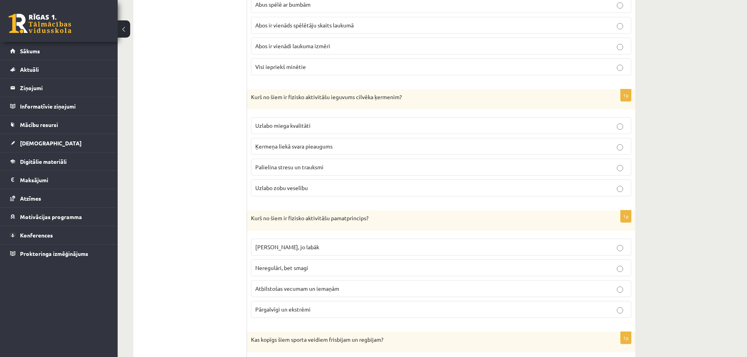
scroll to position [667, 0]
click at [270, 127] on span "Uzlabo miega kvalitāti" at bounding box center [282, 125] width 55 height 7
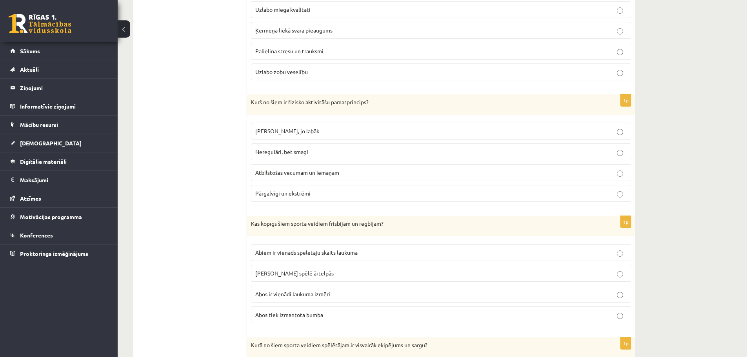
scroll to position [785, 0]
click at [324, 170] on span "Atbilstošas vecumam un iemaņām" at bounding box center [297, 170] width 84 height 7
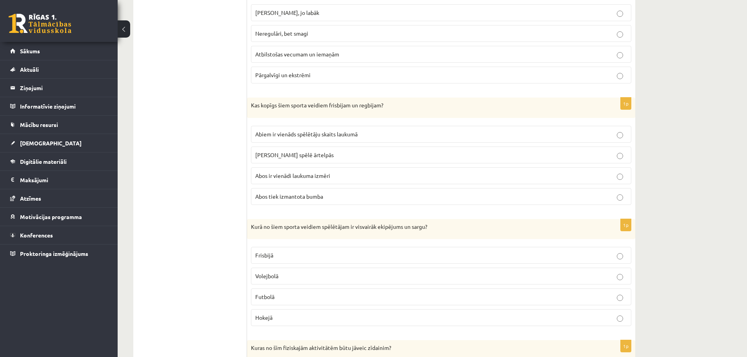
scroll to position [902, 0]
click at [308, 151] on p "[PERSON_NAME] spēlē ārtelpās" at bounding box center [441, 154] width 372 height 8
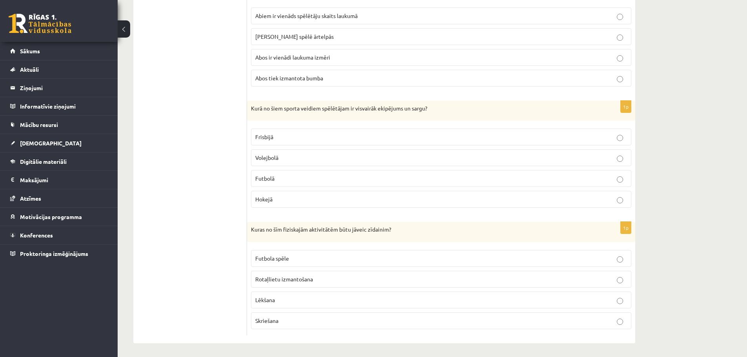
scroll to position [1020, 0]
click at [294, 200] on p "Hokejā" at bounding box center [441, 199] width 372 height 8
click at [311, 279] on span "Rotaļlietu izmantošana" at bounding box center [284, 277] width 58 height 7
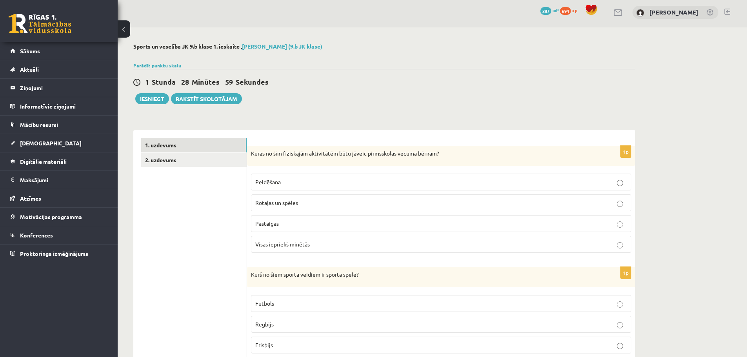
scroll to position [0, 0]
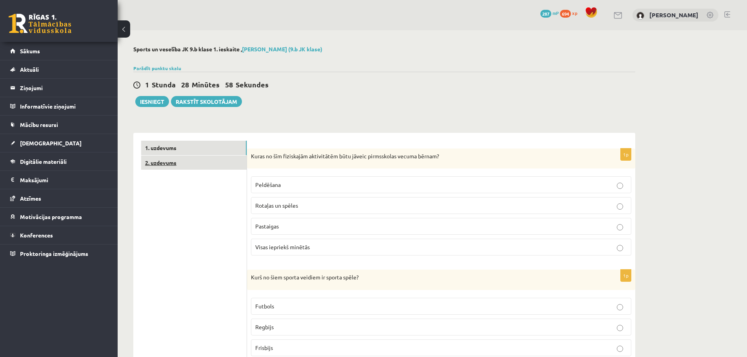
click at [195, 168] on link "2. uzdevums" at bounding box center [194, 163] width 106 height 15
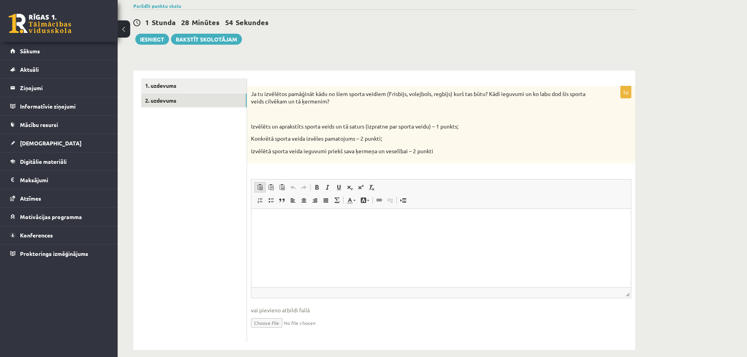
scroll to position [72, 0]
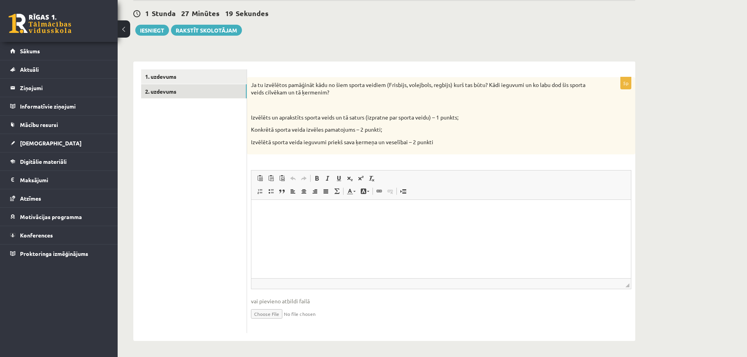
click at [271, 219] on html at bounding box center [441, 212] width 380 height 24
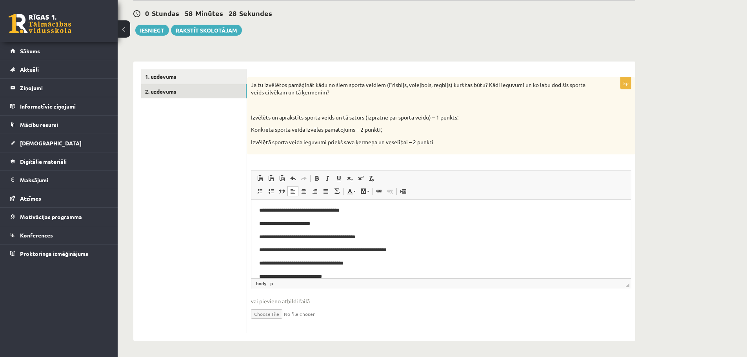
scroll to position [118, 0]
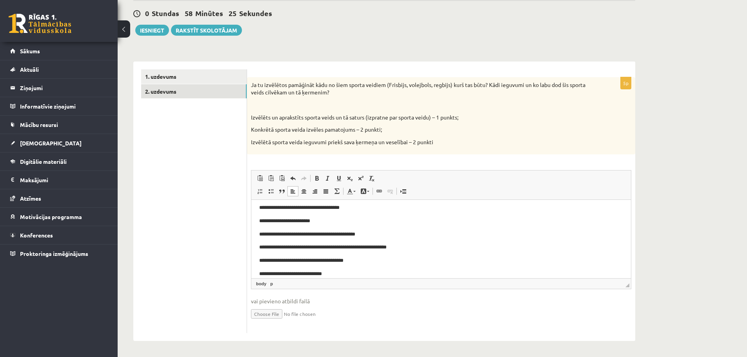
click at [357, 210] on p "**********" at bounding box center [438, 208] width 358 height 8
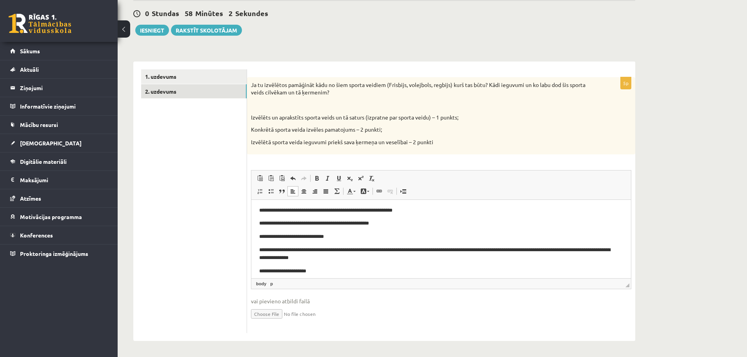
scroll to position [235, 0]
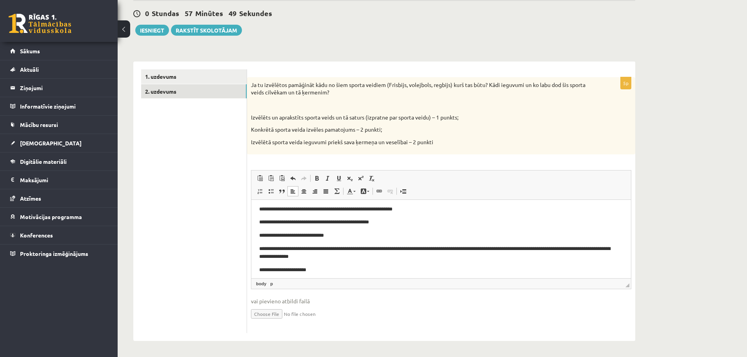
click at [295, 236] on p "**********" at bounding box center [438, 236] width 358 height 8
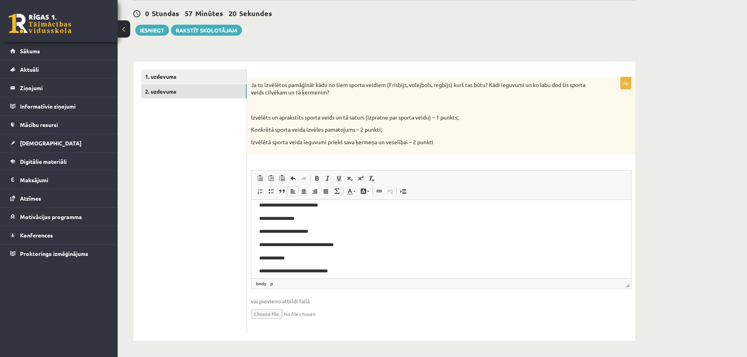
scroll to position [314, 0]
click at [308, 218] on p "**********" at bounding box center [438, 219] width 358 height 8
click at [276, 230] on p "**********" at bounding box center [438, 232] width 358 height 8
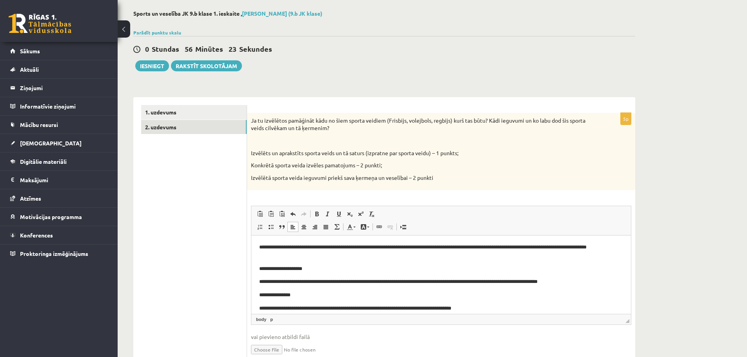
scroll to position [33, 0]
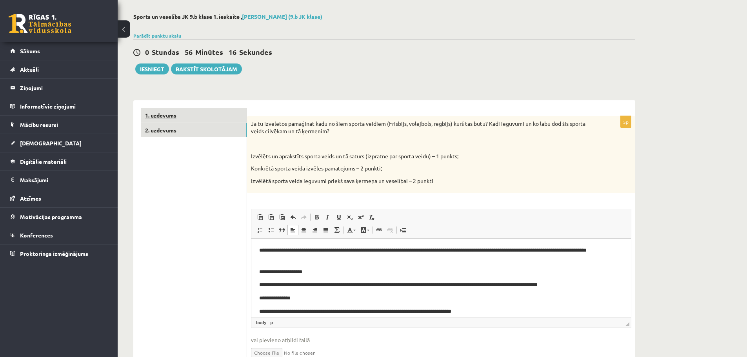
click at [191, 116] on link "1. uzdevums" at bounding box center [194, 115] width 106 height 15
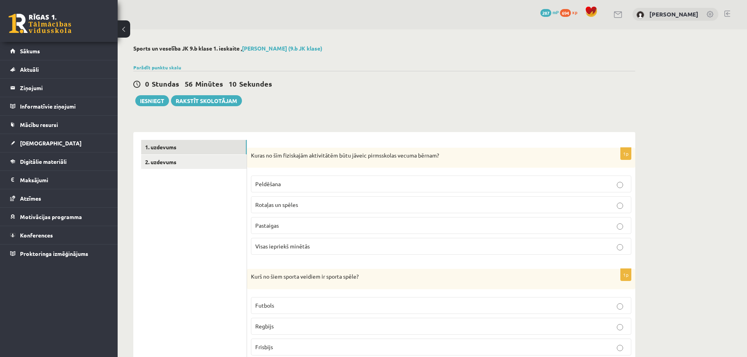
scroll to position [0, 0]
click at [187, 166] on link "2. uzdevums" at bounding box center [194, 163] width 106 height 15
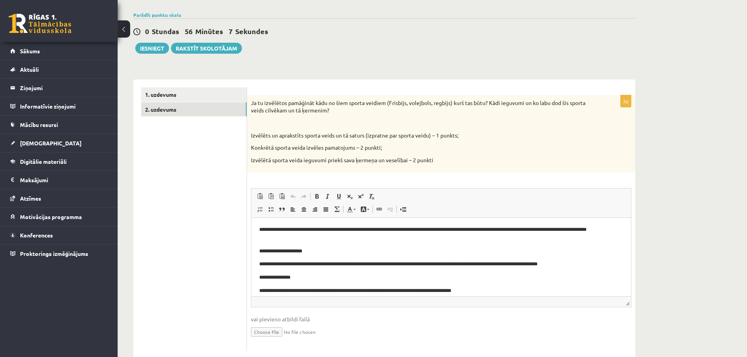
scroll to position [72, 0]
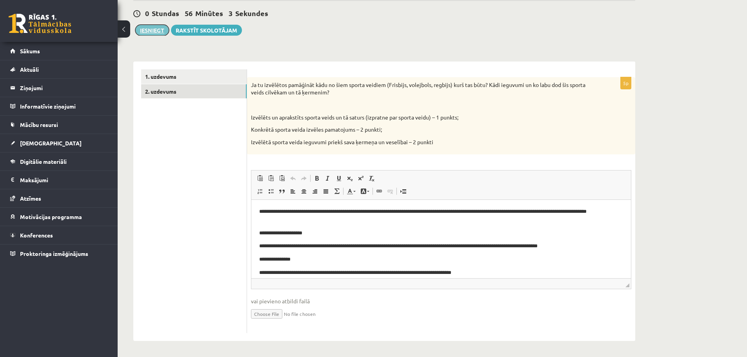
click at [144, 29] on button "Iesniegt" at bounding box center [152, 30] width 34 height 11
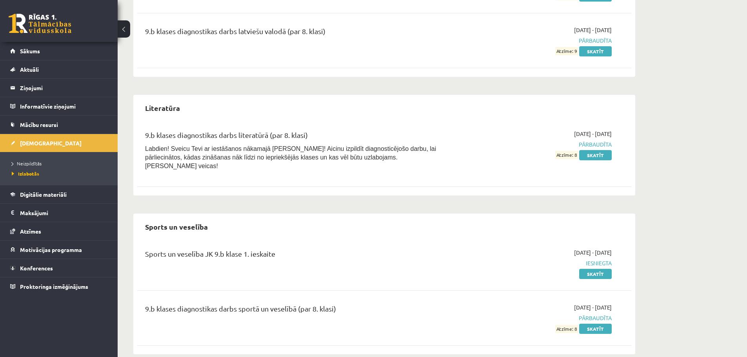
scroll to position [622, 0]
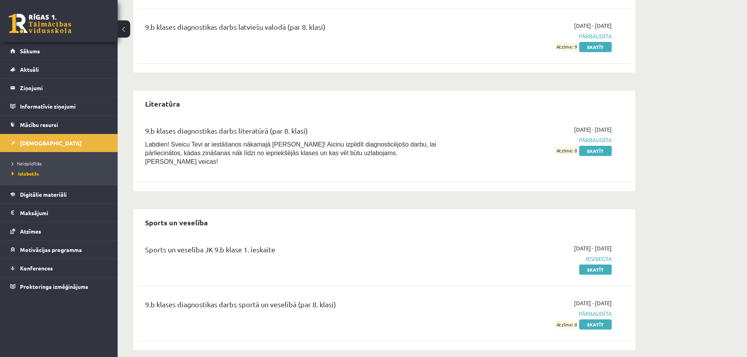
click at [36, 160] on li "Neizpildītās" at bounding box center [61, 163] width 98 height 10
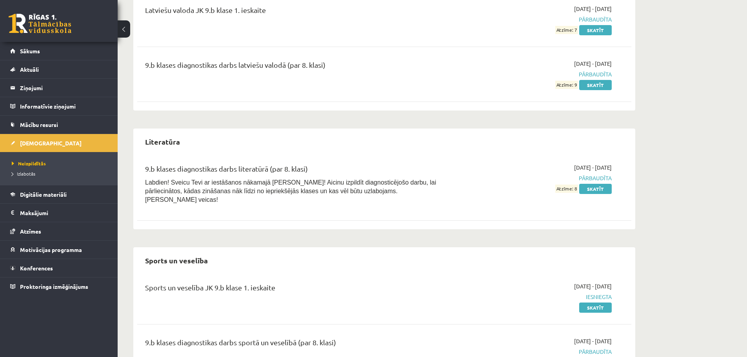
scroll to position [583, 0]
click at [31, 162] on span "Neizpildītās" at bounding box center [29, 163] width 34 height 6
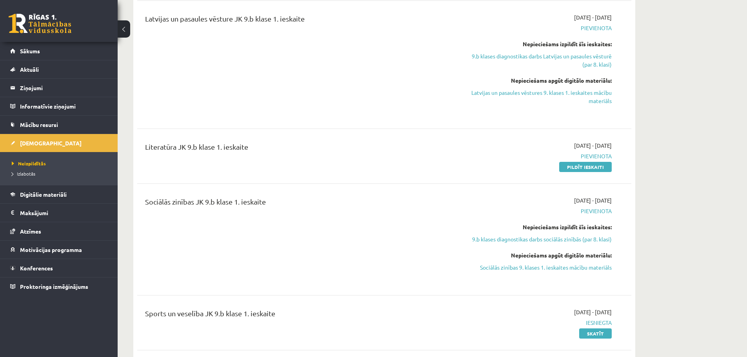
scroll to position [196, 0]
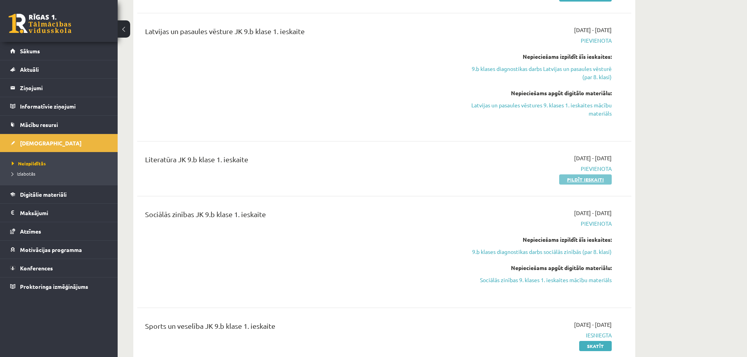
click at [579, 178] on link "Pildīt ieskaiti" at bounding box center [585, 180] width 53 height 10
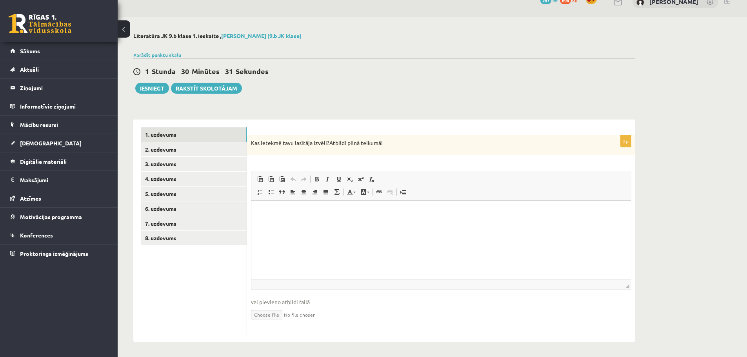
scroll to position [15, 0]
click at [346, 218] on html at bounding box center [441, 212] width 380 height 24
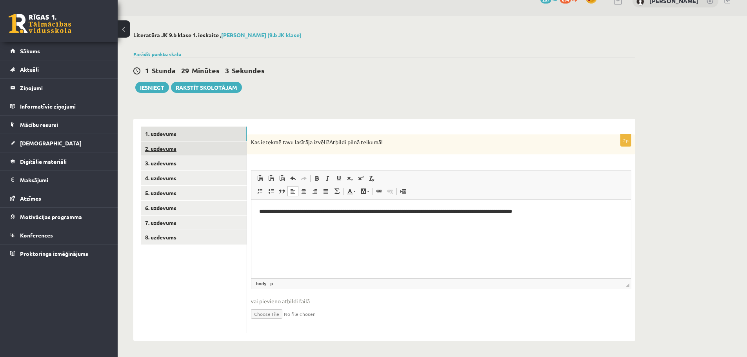
click at [187, 145] on link "2. uzdevums" at bounding box center [194, 149] width 106 height 15
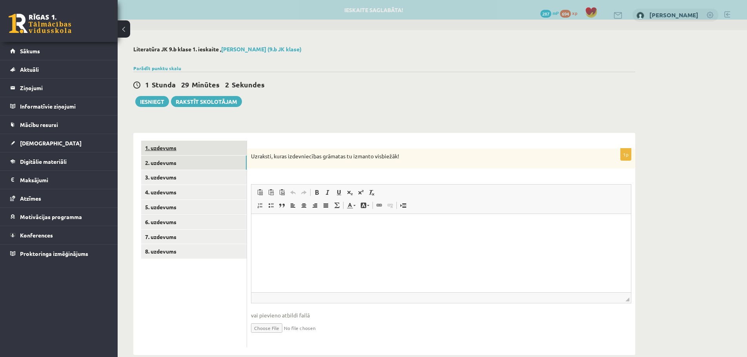
scroll to position [0, 0]
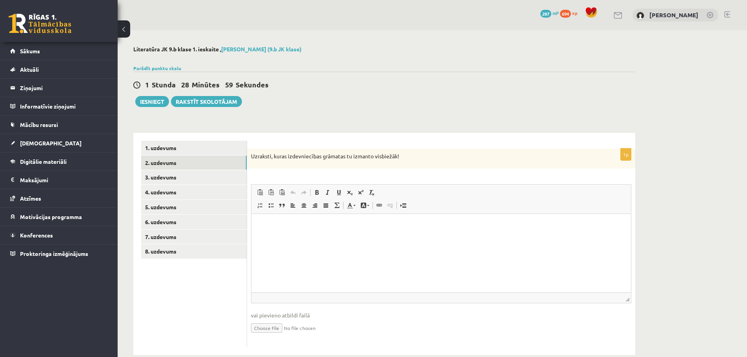
click at [271, 225] on p "Визуальный текстовый редактор, wiswyg-editor-user-answer-47433804408160" at bounding box center [441, 226] width 364 height 8
click at [197, 180] on link "3. uzdevums" at bounding box center [194, 177] width 106 height 15
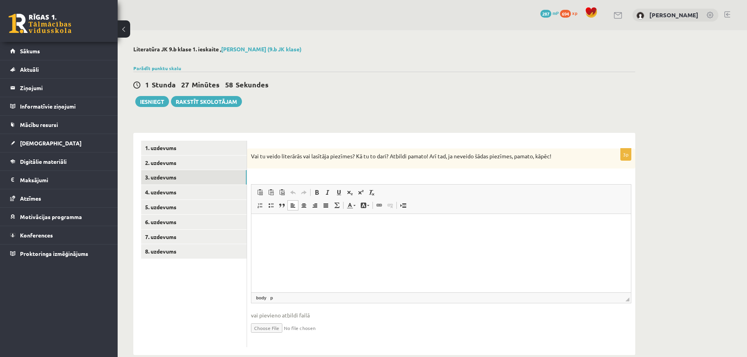
click at [374, 238] on html at bounding box center [441, 226] width 380 height 24
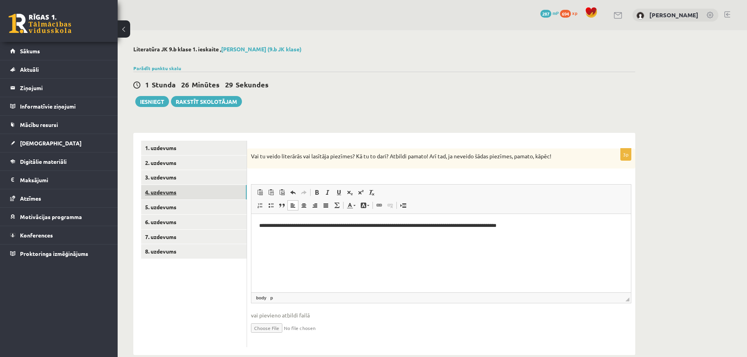
click at [157, 190] on link "4. uzdevums" at bounding box center [194, 192] width 106 height 15
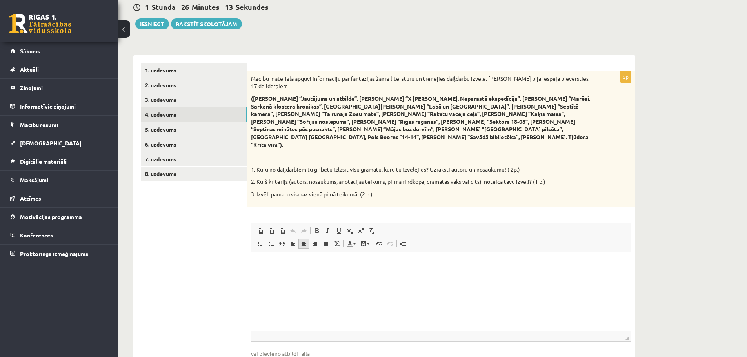
scroll to position [78, 0]
click at [429, 264] on p "Визуальный текстовый редактор, wiswyg-editor-user-answer-47433751561480" at bounding box center [441, 263] width 364 height 8
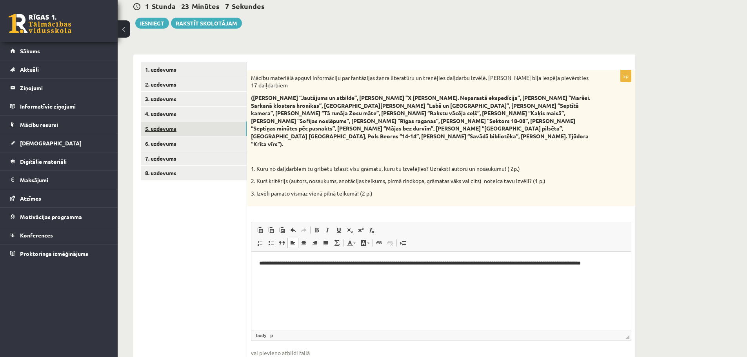
click at [197, 125] on link "5. uzdevums" at bounding box center [194, 129] width 106 height 15
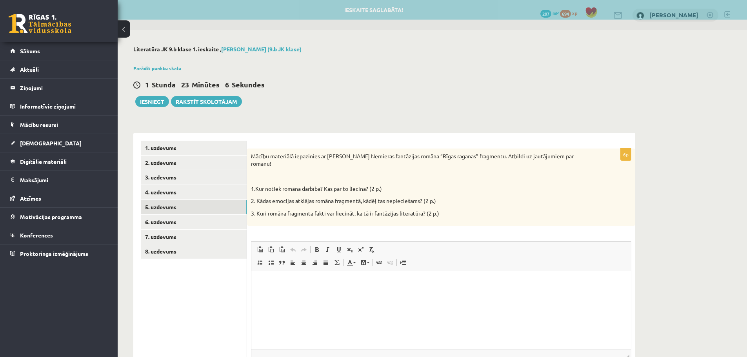
scroll to position [0, 0]
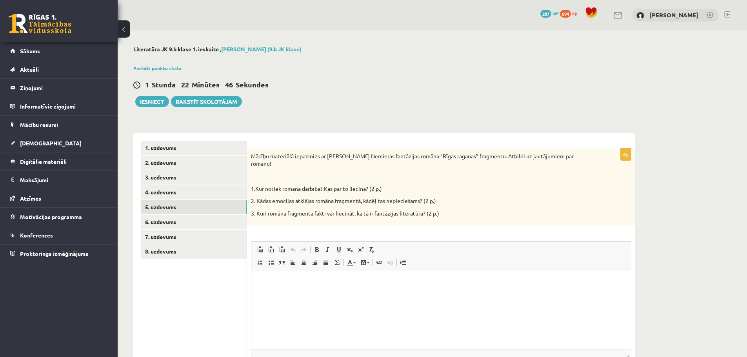
click at [265, 281] on p "Визуальный текстовый редактор, wiswyg-editor-user-answer-47433853079600" at bounding box center [441, 283] width 364 height 8
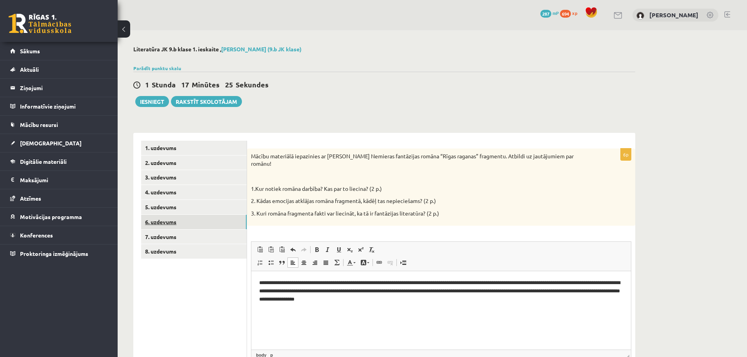
click at [175, 222] on link "6. uzdevums" at bounding box center [194, 222] width 106 height 15
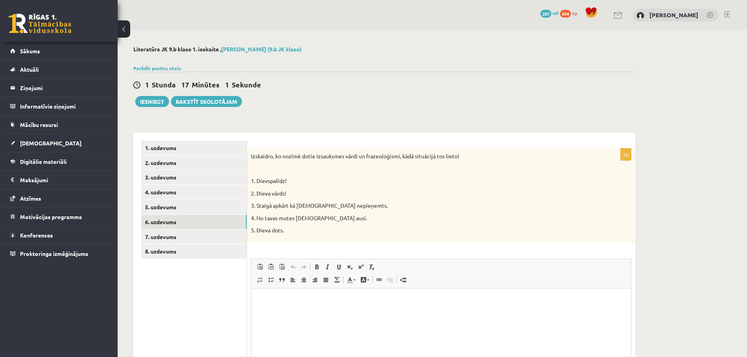
click at [267, 301] on p "Визуальный текстовый редактор, wiswyg-editor-user-answer-47433871887600" at bounding box center [441, 300] width 364 height 8
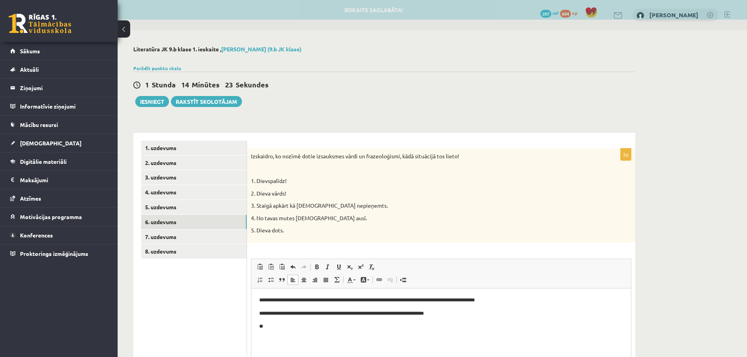
click at [278, 326] on p "**" at bounding box center [441, 326] width 364 height 8
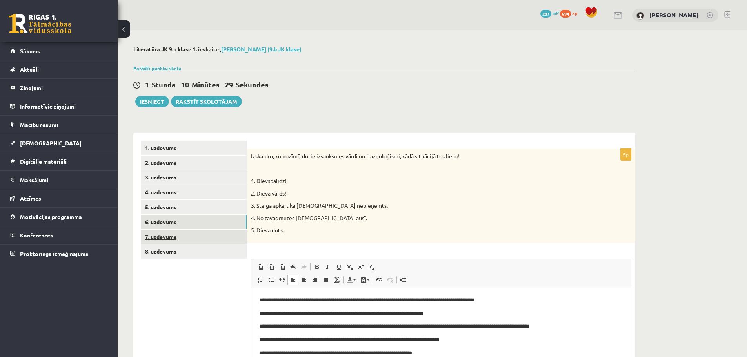
click at [213, 235] on link "7. uzdevums" at bounding box center [194, 237] width 106 height 15
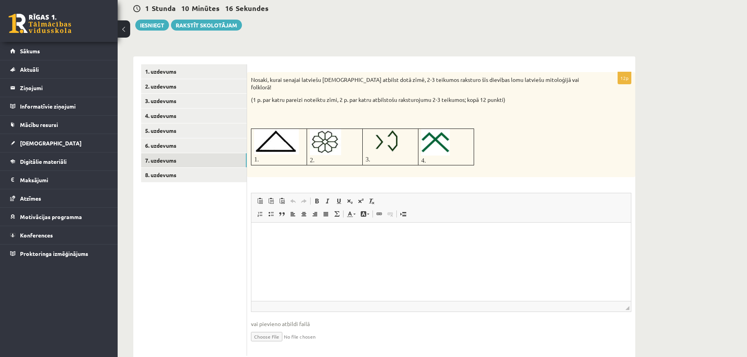
scroll to position [78, 0]
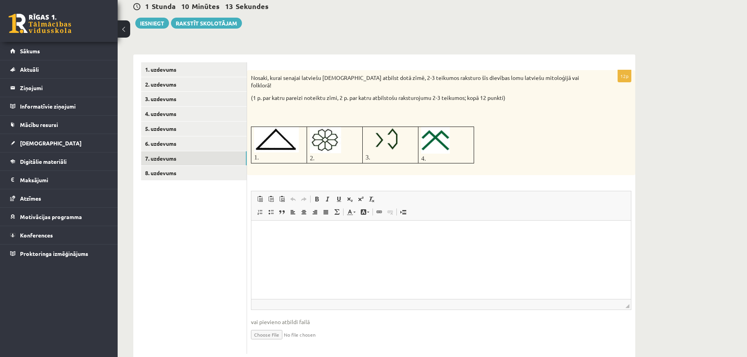
click at [273, 233] on p "Визуальный текстовый редактор, wiswyg-editor-user-answer-47434015458780" at bounding box center [441, 232] width 364 height 8
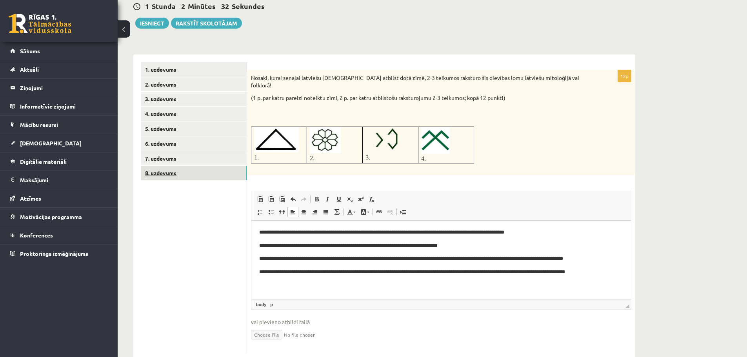
click at [208, 171] on link "8. uzdevums" at bounding box center [194, 173] width 106 height 15
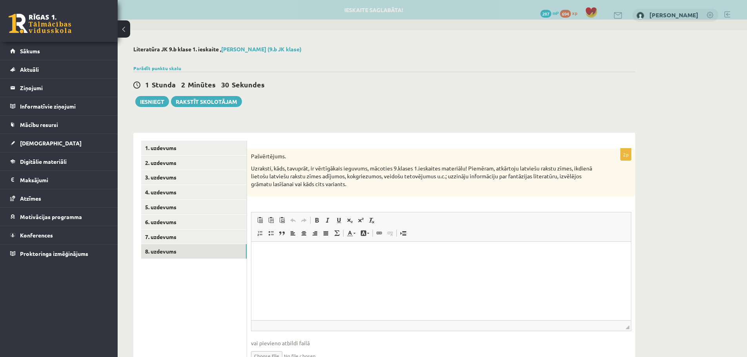
scroll to position [0, 0]
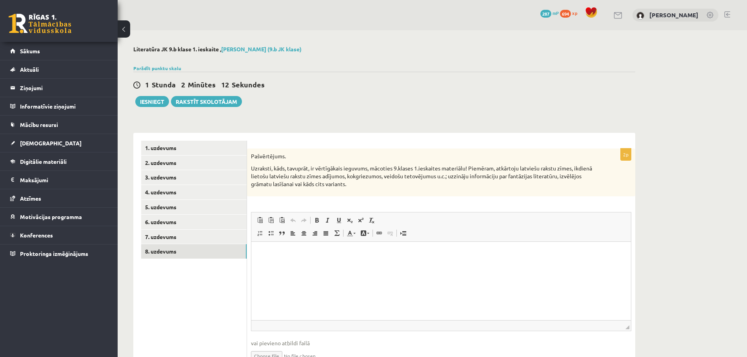
click at [381, 256] on p "Визуальный текстовый редактор, wiswyg-editor-user-answer-47433906471840" at bounding box center [441, 254] width 364 height 8
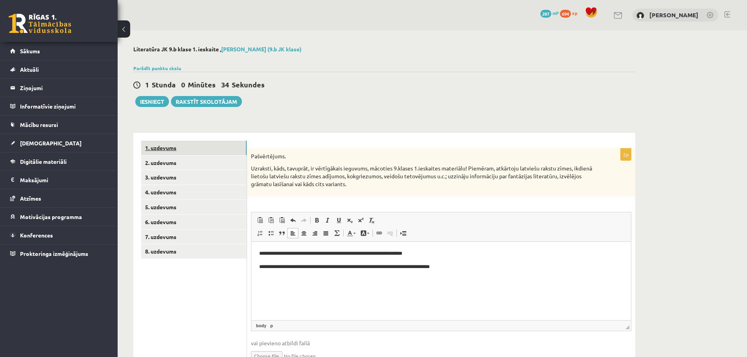
click at [183, 147] on link "1. uzdevums" at bounding box center [194, 148] width 106 height 15
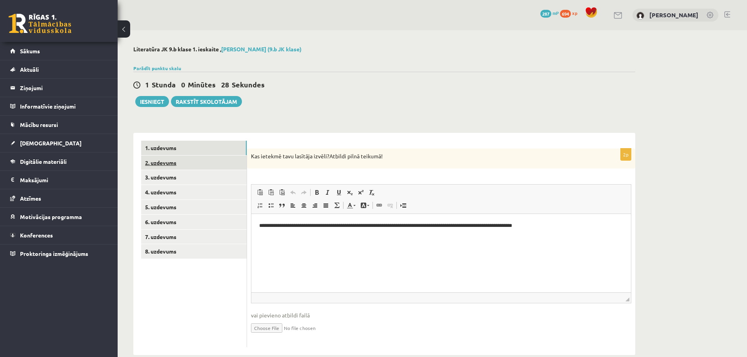
click at [148, 162] on link "2. uzdevums" at bounding box center [194, 163] width 106 height 15
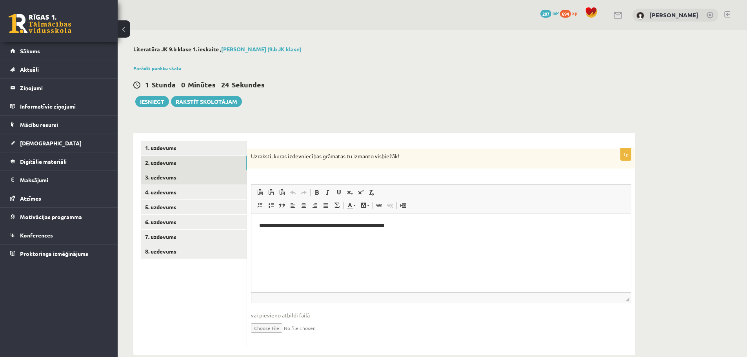
click at [196, 178] on link "3. uzdevums" at bounding box center [194, 177] width 106 height 15
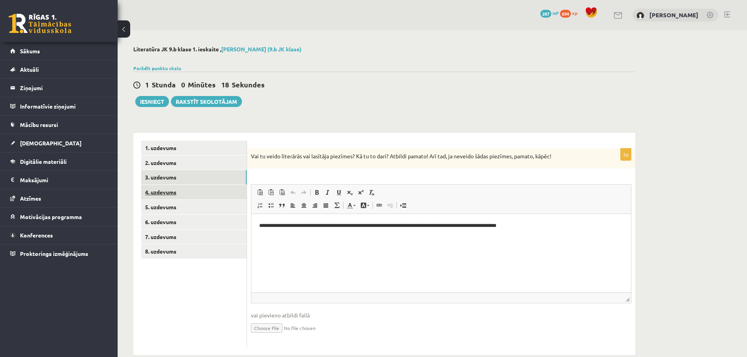
click at [204, 191] on link "4. uzdevums" at bounding box center [194, 192] width 106 height 15
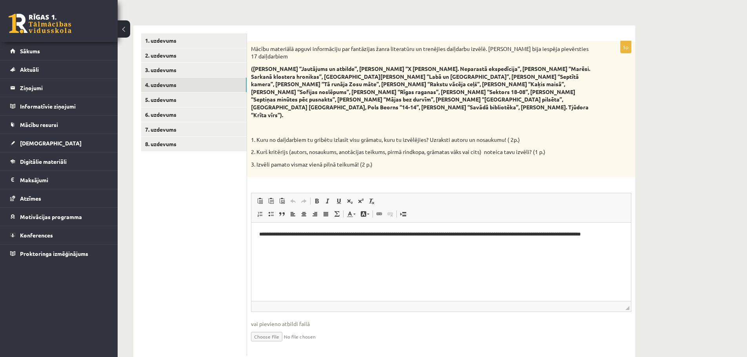
scroll to position [115, 0]
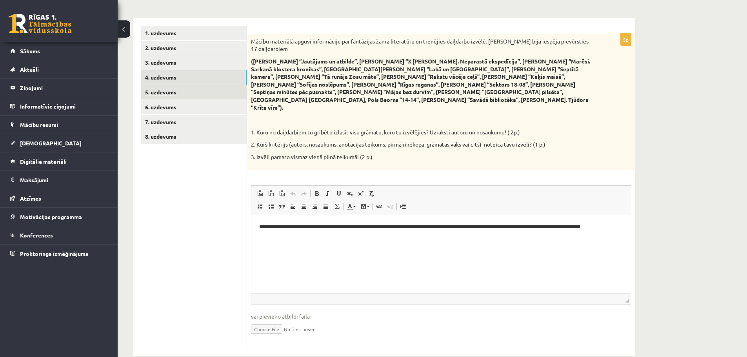
click at [153, 87] on link "5. uzdevums" at bounding box center [194, 92] width 106 height 15
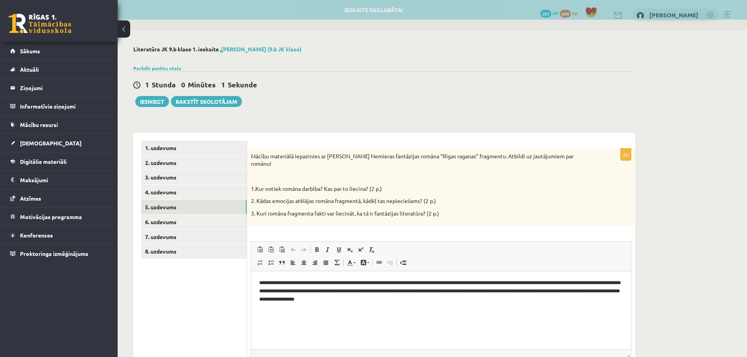
scroll to position [0, 0]
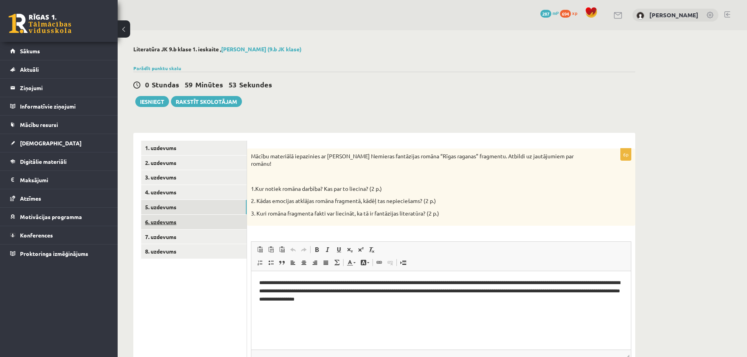
click at [189, 219] on link "6. uzdevums" at bounding box center [194, 222] width 106 height 15
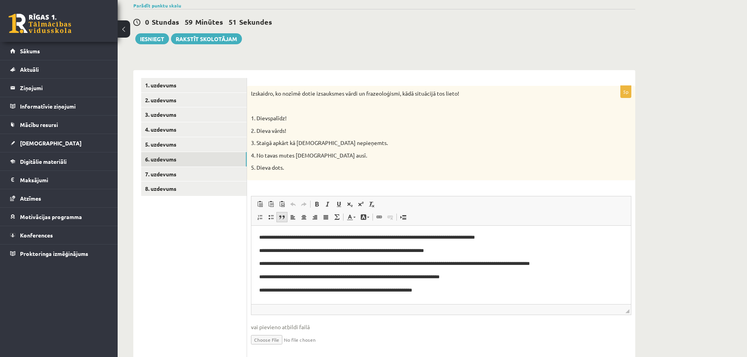
scroll to position [78, 0]
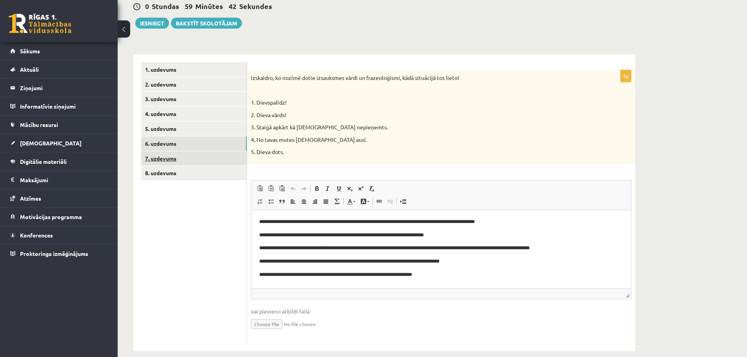
click at [164, 155] on link "7. uzdevums" at bounding box center [194, 158] width 106 height 15
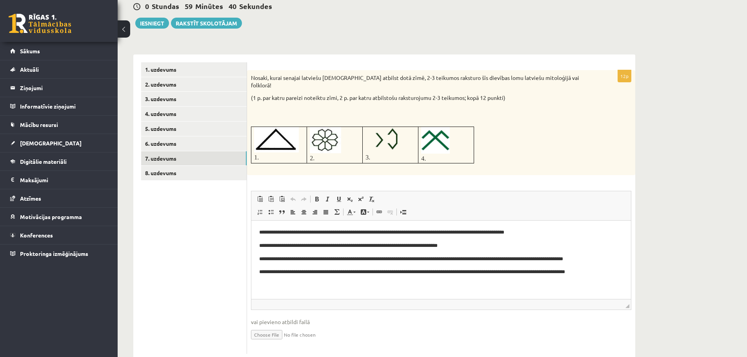
scroll to position [0, 0]
click at [164, 178] on link "8. uzdevums" at bounding box center [194, 173] width 106 height 15
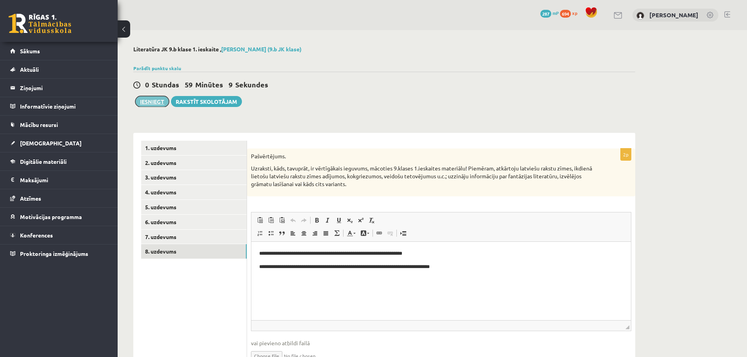
click at [155, 101] on button "Iesniegt" at bounding box center [152, 101] width 34 height 11
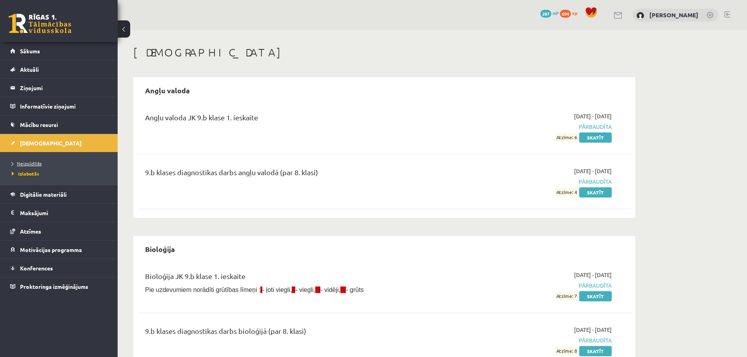
click at [29, 163] on span "Neizpildītās" at bounding box center [27, 163] width 30 height 6
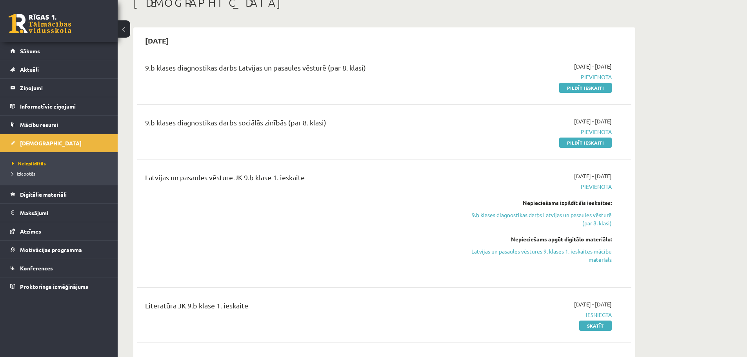
scroll to position [39, 0]
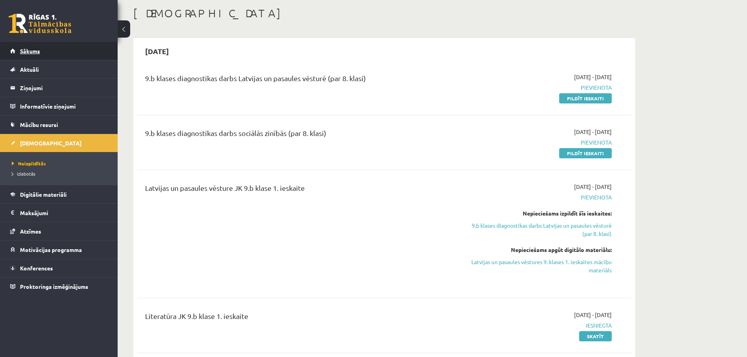
click at [28, 52] on span "Sākums" at bounding box center [30, 50] width 20 height 7
